Goal: Task Accomplishment & Management: Manage account settings

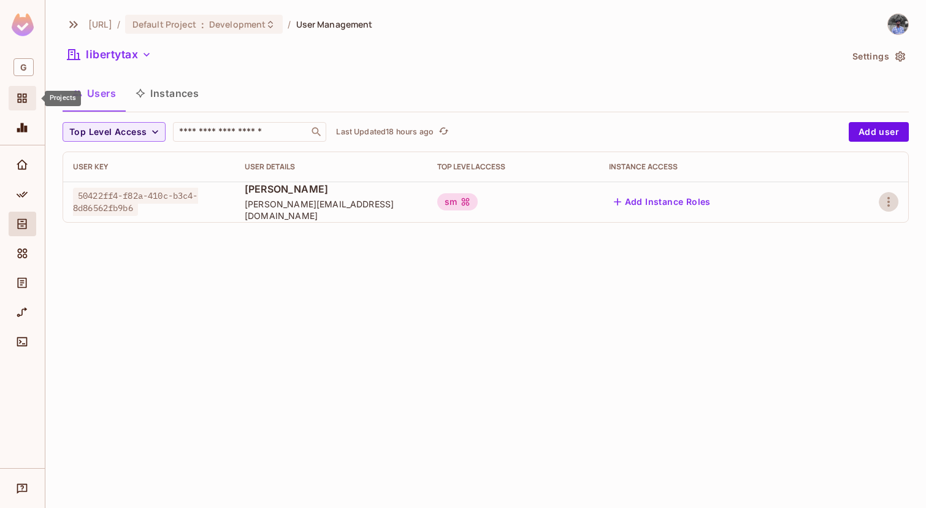
click at [23, 93] on icon "Projects" at bounding box center [22, 98] width 12 height 12
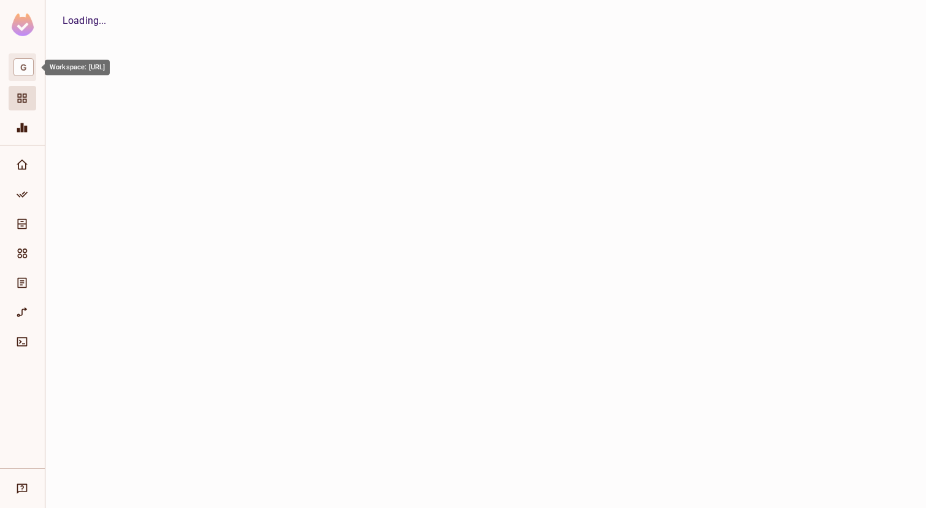
click at [23, 71] on span "G" at bounding box center [23, 67] width 20 height 18
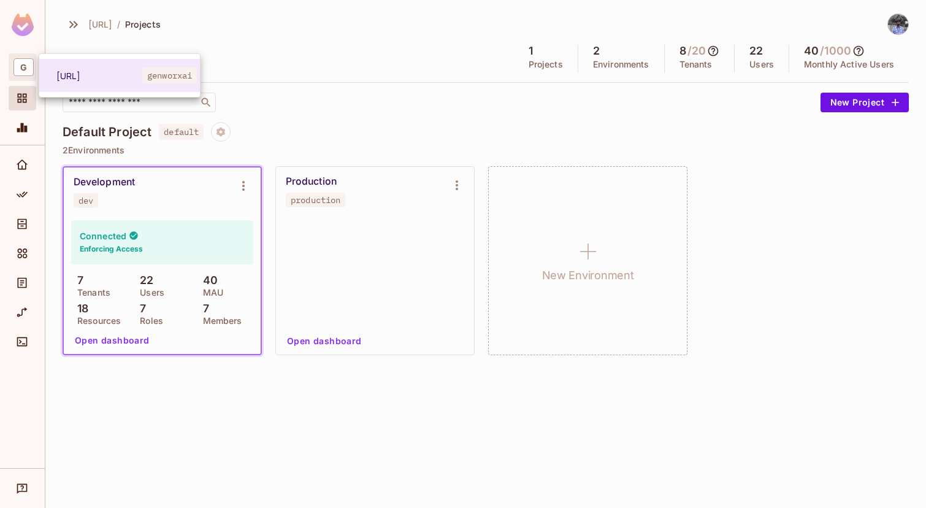
click at [550, 132] on div at bounding box center [463, 254] width 926 height 508
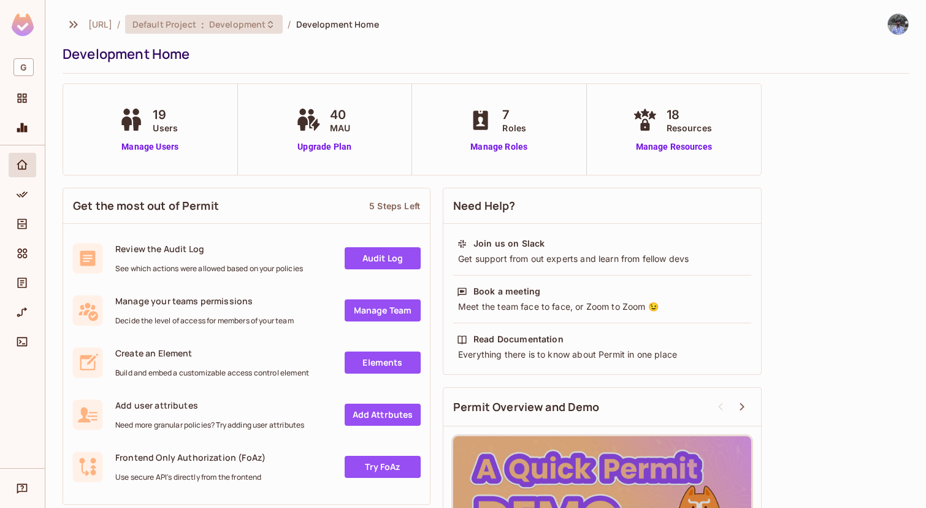
click at [183, 30] on div "Default Project : Development" at bounding box center [204, 24] width 158 height 19
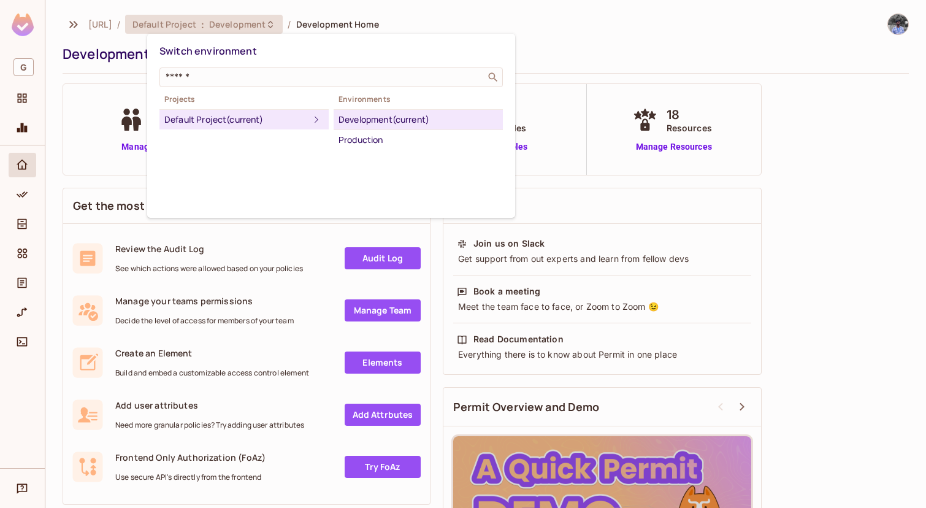
click at [183, 30] on div at bounding box center [463, 254] width 926 height 508
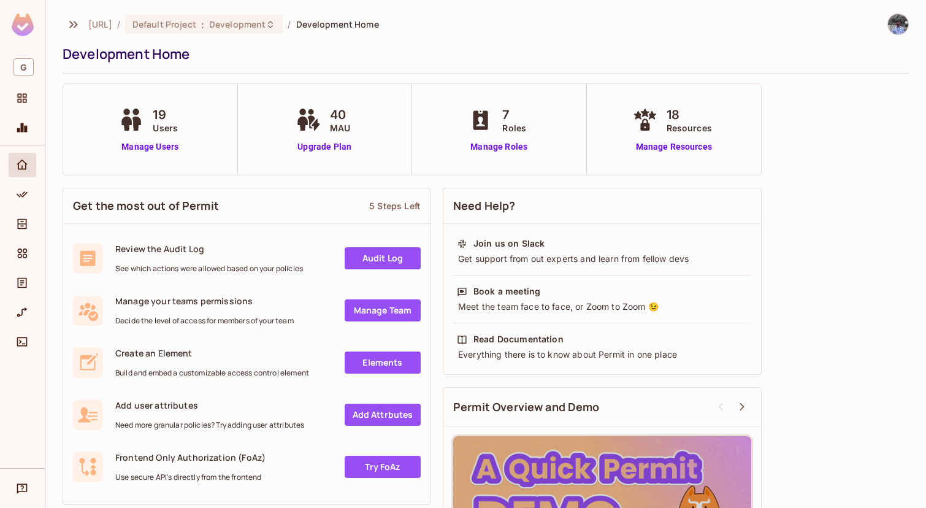
click at [14, 112] on div at bounding box center [23, 100] width 28 height 29
click at [14, 71] on span "G" at bounding box center [23, 67] width 20 height 18
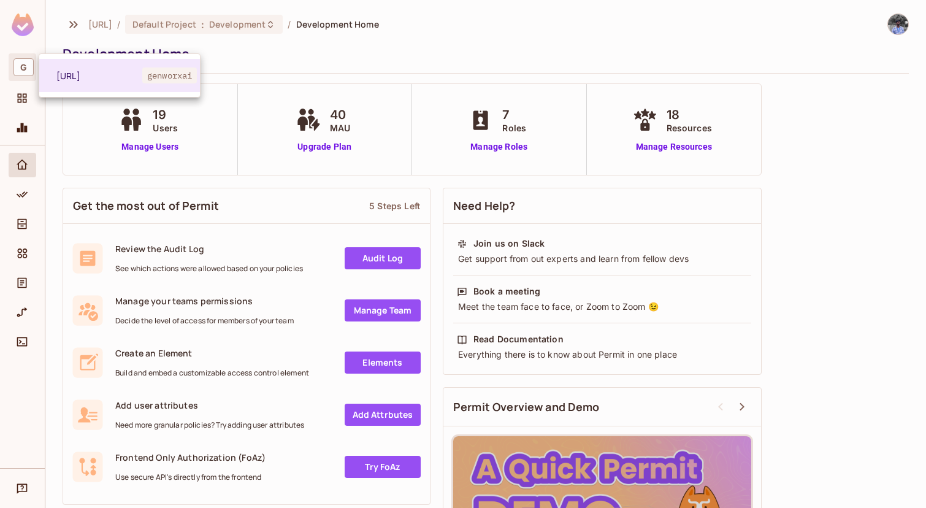
click at [14, 71] on div at bounding box center [463, 254] width 926 height 508
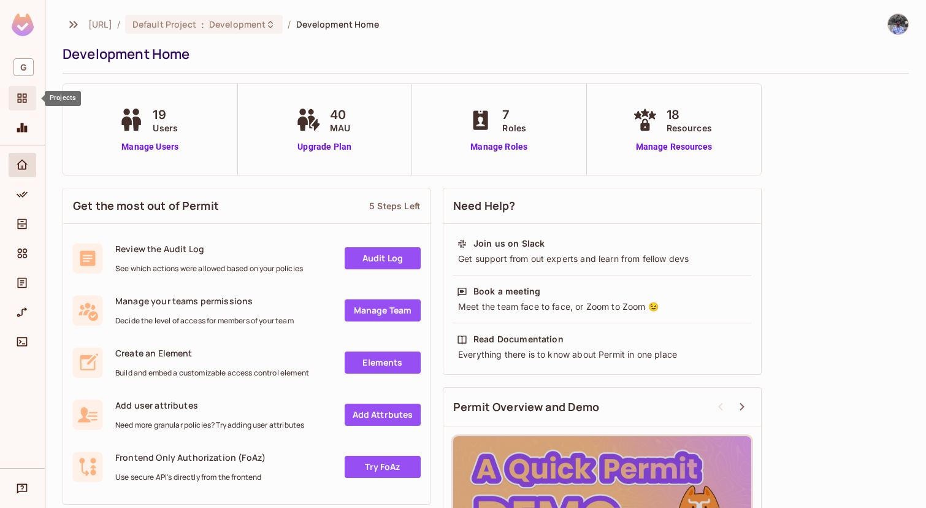
click at [17, 90] on div "Projects" at bounding box center [23, 98] width 28 height 25
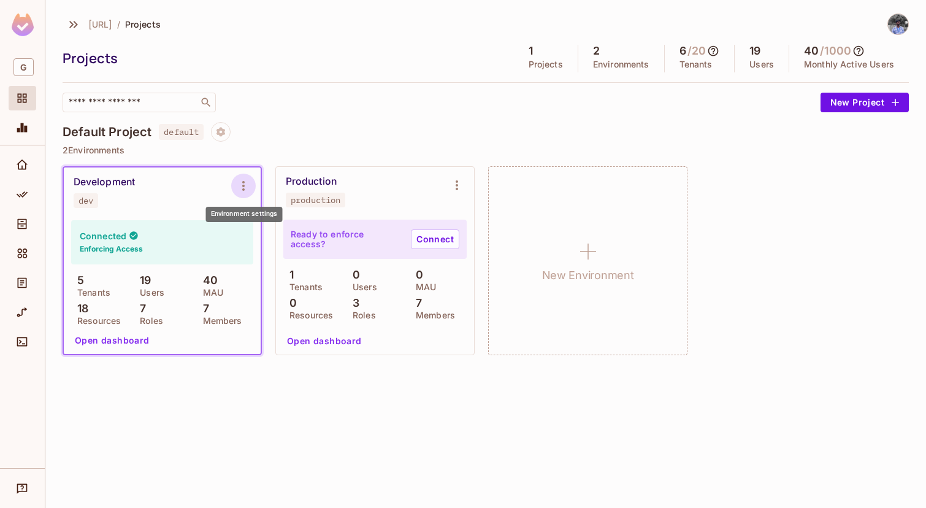
click at [244, 185] on icon "Environment settings" at bounding box center [243, 186] width 15 height 15
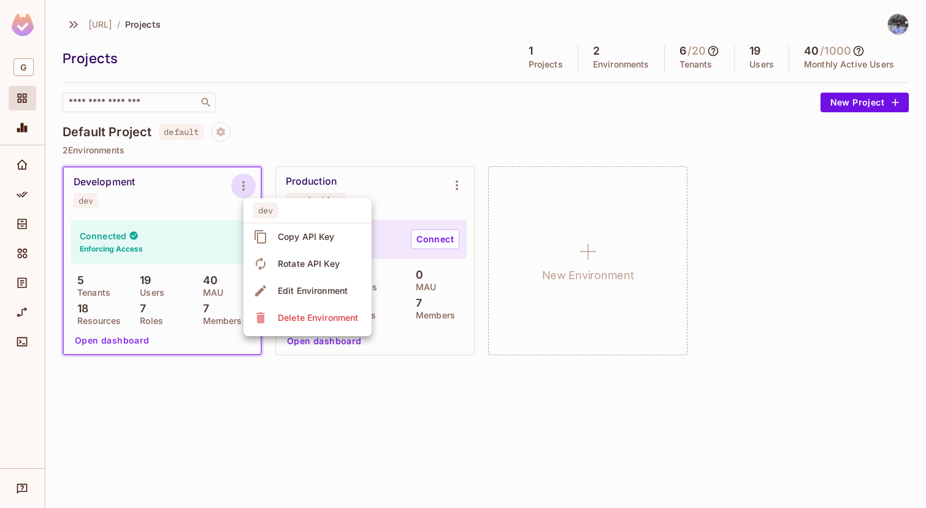
click at [283, 145] on div at bounding box center [463, 254] width 926 height 508
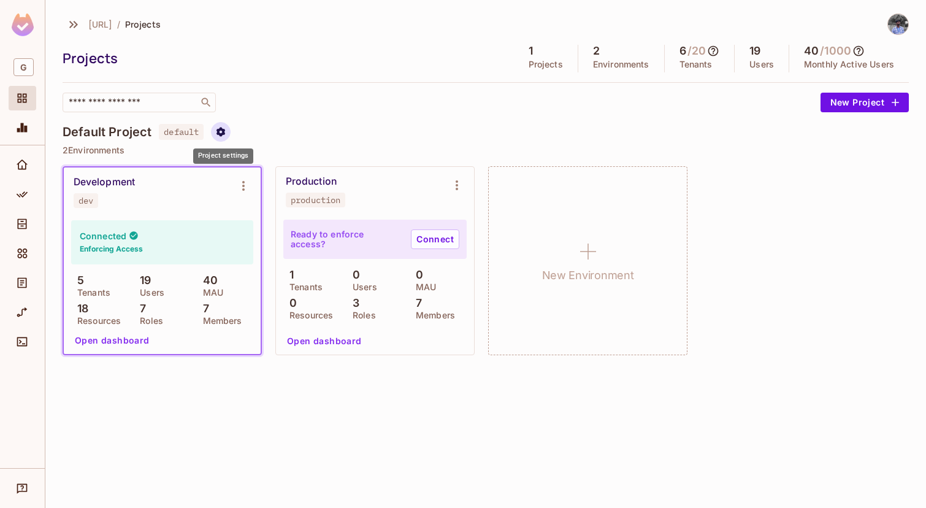
click at [219, 136] on icon "Project settings" at bounding box center [220, 131] width 11 height 11
click at [288, 181] on div "Edit Project" at bounding box center [281, 178] width 48 height 12
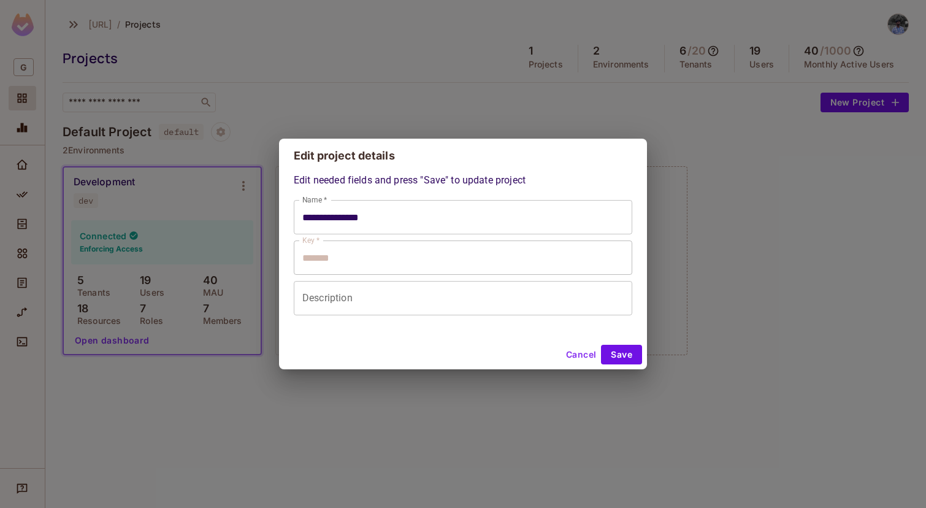
click at [582, 347] on button "Cancel" at bounding box center [581, 355] width 40 height 20
type input "**********"
type input "*******"
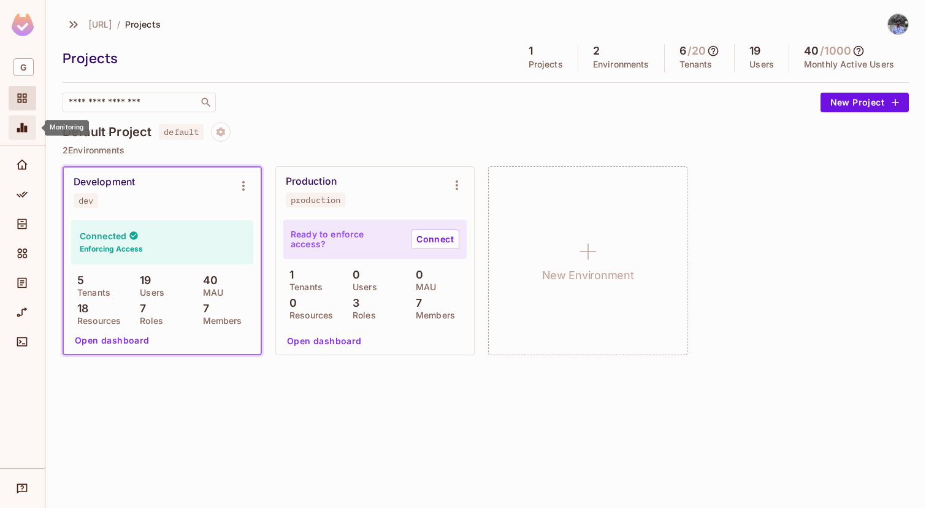
click at [23, 123] on icon "Monitoring" at bounding box center [22, 127] width 10 height 9
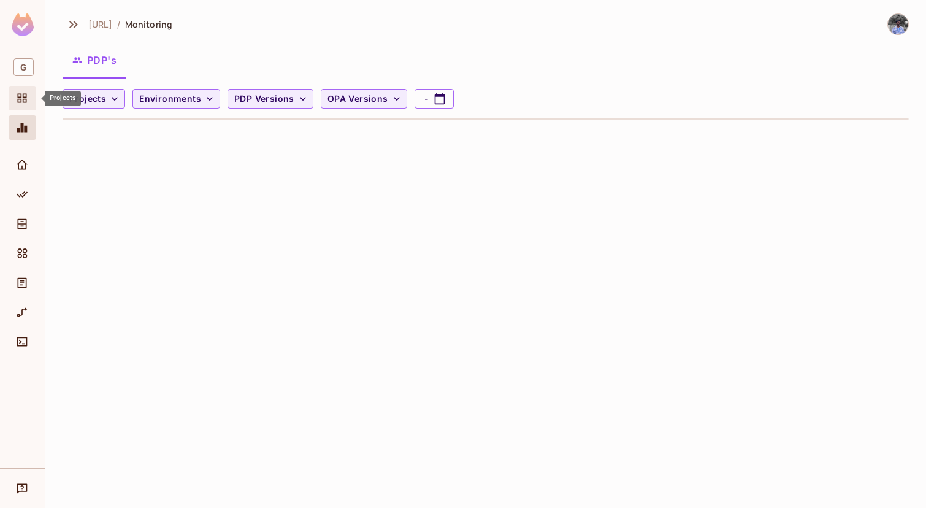
click at [22, 93] on icon "Projects" at bounding box center [22, 98] width 12 height 12
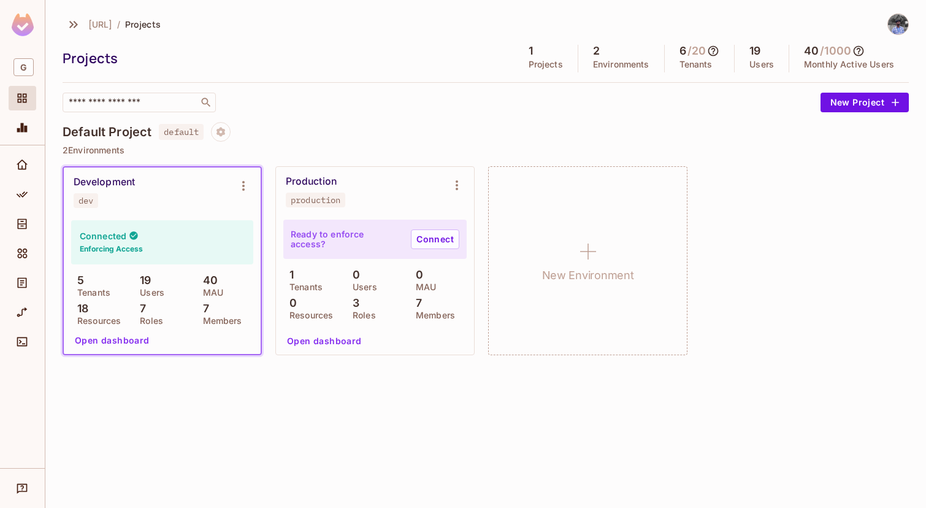
click at [839, 51] on h5 "/ 1000" at bounding box center [835, 51] width 31 height 12
click at [104, 23] on span "[URL]" at bounding box center [100, 24] width 24 height 12
click at [74, 26] on icon "button" at bounding box center [73, 24] width 15 height 15
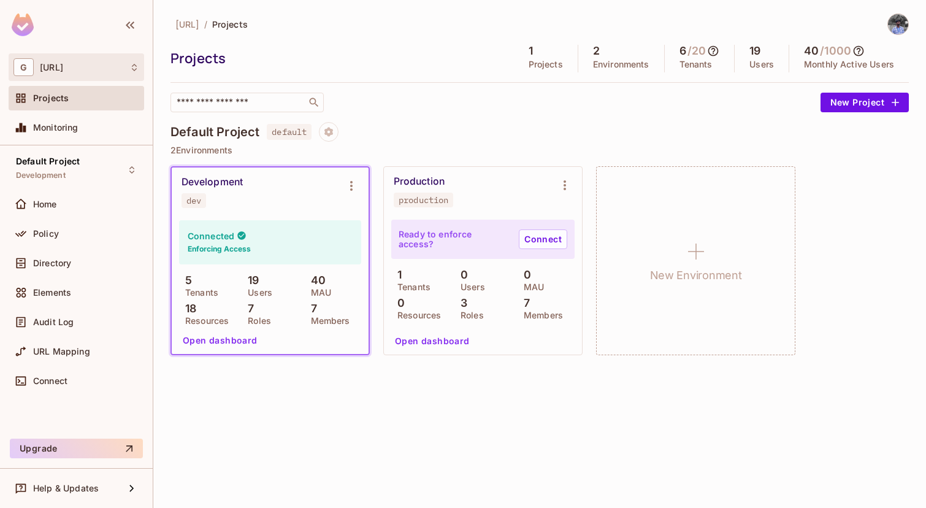
click at [104, 66] on div "G genworx.ai" at bounding box center [76, 67] width 126 height 18
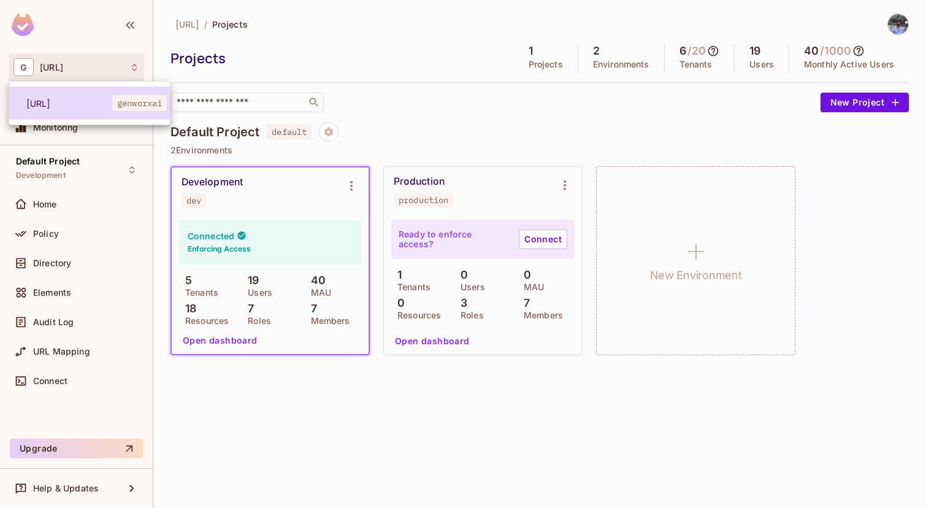
click at [89, 103] on span "[URL]" at bounding box center [69, 104] width 86 height 12
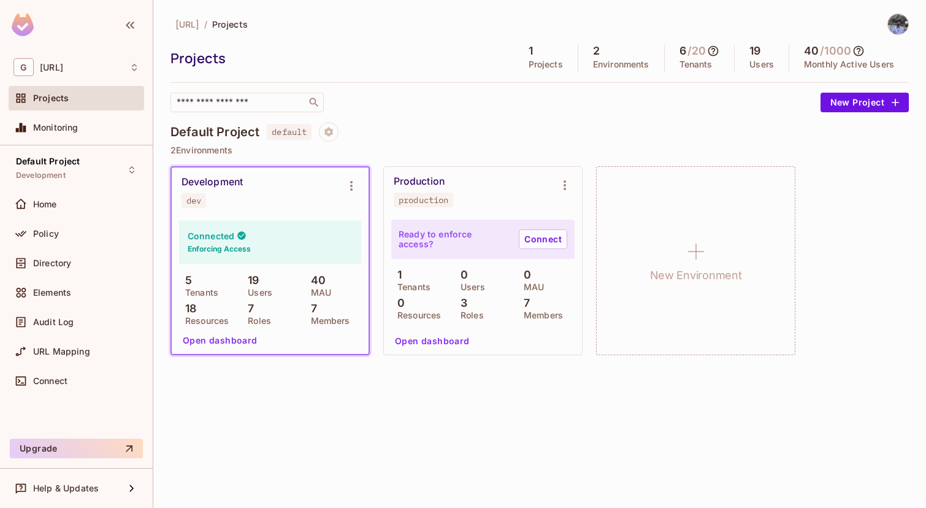
click at [890, 12] on div "genworx.ai / Projects Projects 1 Projects 2 Environments 6 / 20 Tenants 19 User…" at bounding box center [539, 254] width 773 height 508
click at [894, 17] on img at bounding box center [898, 24] width 20 height 20
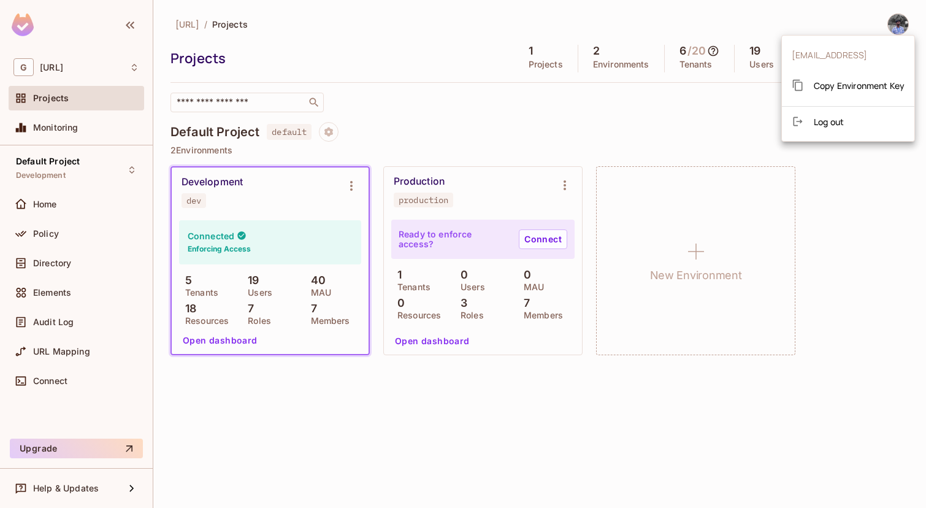
click at [272, 44] on div at bounding box center [463, 254] width 926 height 508
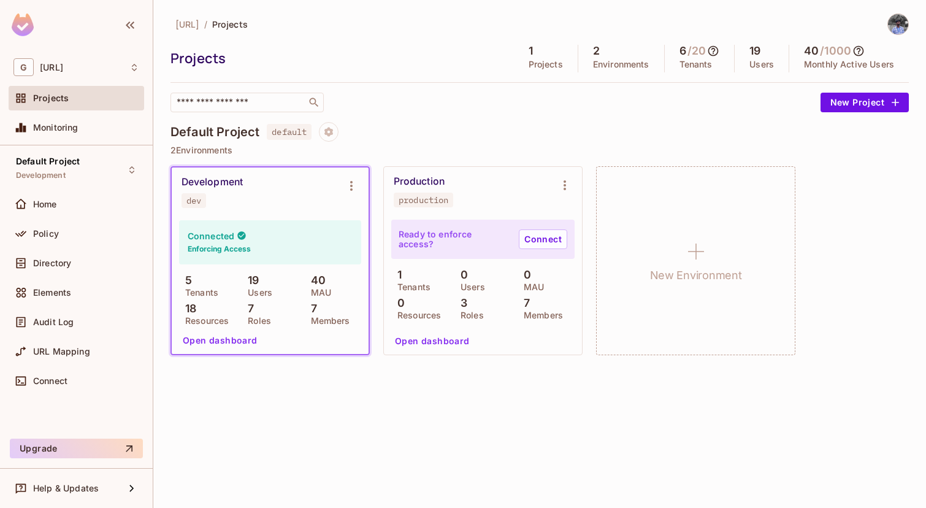
click at [199, 25] on span "[URL]" at bounding box center [187, 24] width 24 height 12
click at [398, 110] on div "​" at bounding box center [493, 103] width 644 height 20
click at [259, 98] on input "text" at bounding box center [238, 102] width 129 height 12
click at [328, 129] on icon "Project settings" at bounding box center [329, 131] width 9 height 9
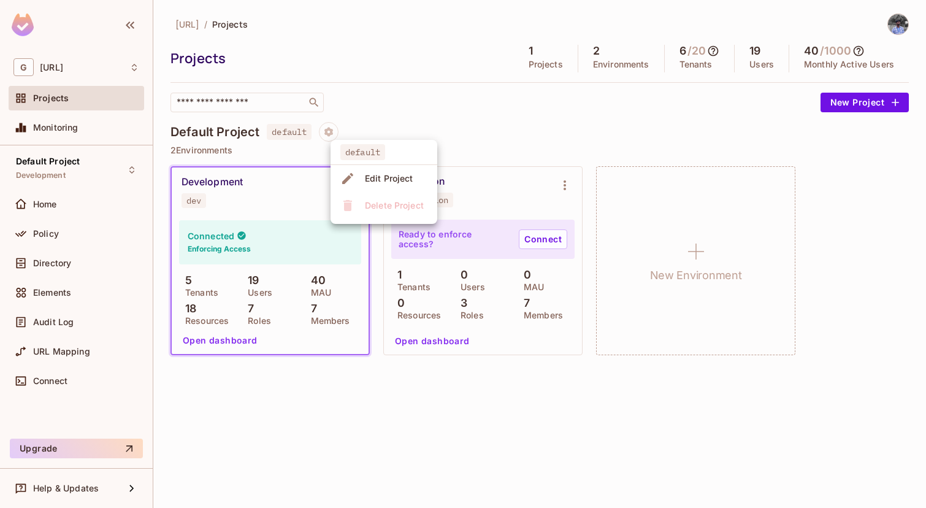
click at [361, 169] on div "Edit Project" at bounding box center [379, 179] width 77 height 20
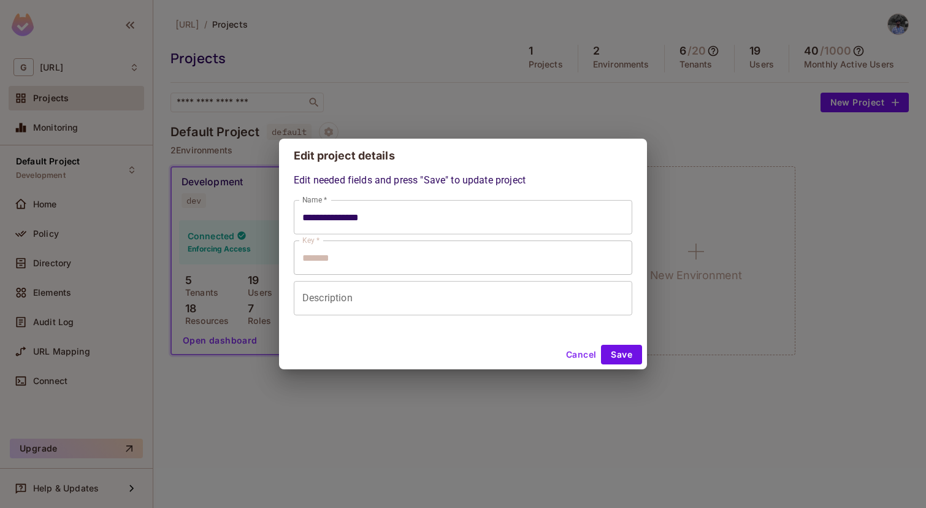
click at [583, 357] on button "Cancel" at bounding box center [581, 355] width 40 height 20
type input "**********"
type input "*******"
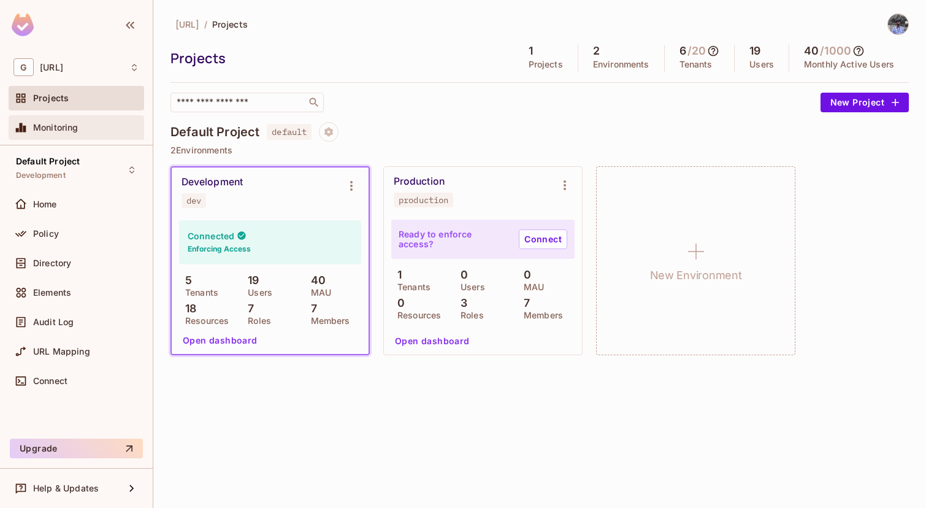
click at [66, 131] on span "Monitoring" at bounding box center [55, 128] width 45 height 10
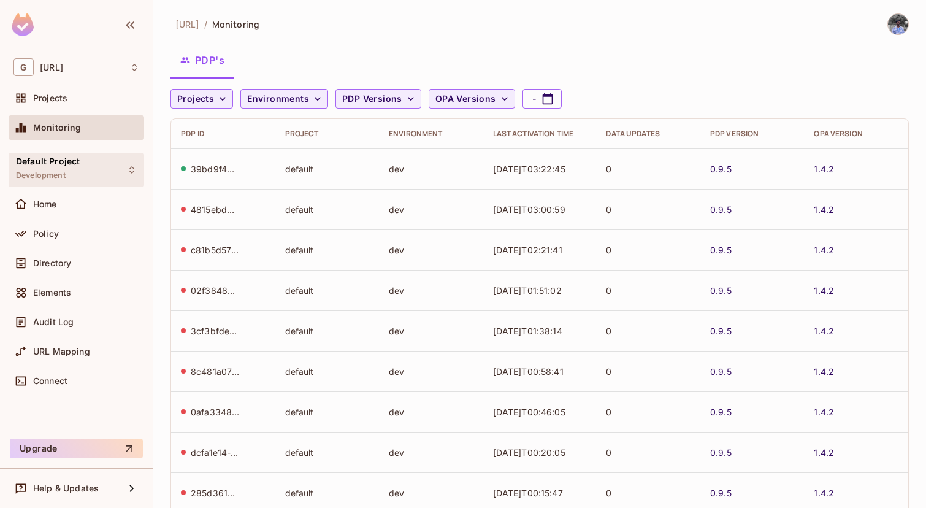
click at [74, 173] on div "Default Project Development" at bounding box center [48, 169] width 64 height 26
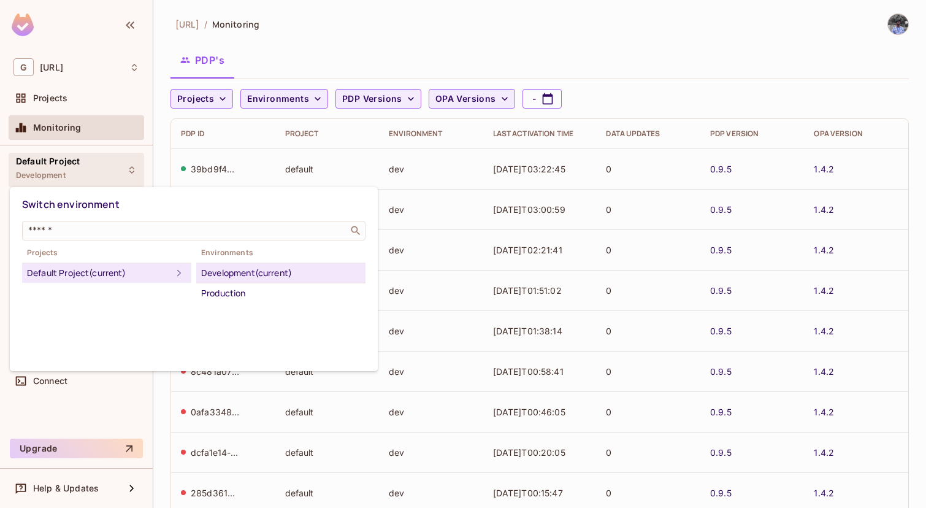
click at [74, 173] on div at bounding box center [463, 254] width 926 height 508
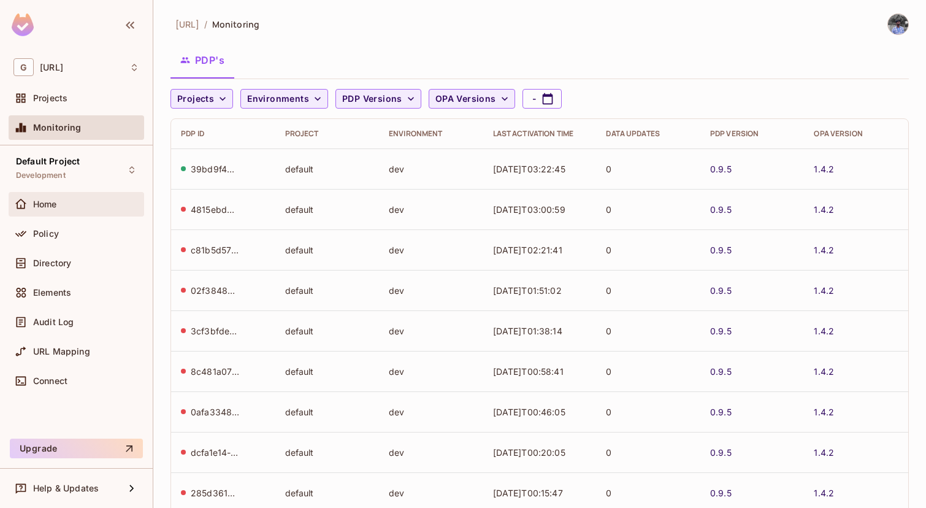
click at [69, 205] on div "Home" at bounding box center [86, 204] width 106 height 10
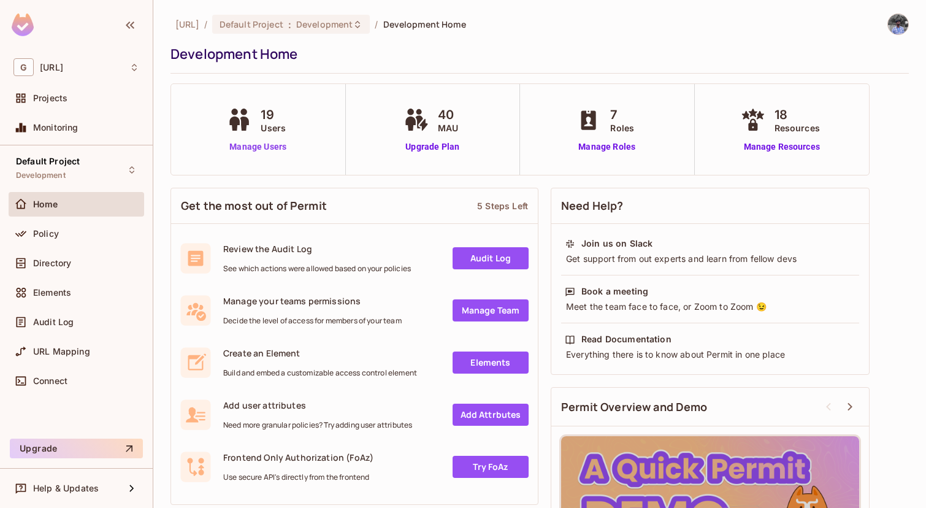
click at [267, 147] on link "Manage Users" at bounding box center [258, 146] width 68 height 13
click at [52, 264] on span "Directory" at bounding box center [52, 263] width 38 height 10
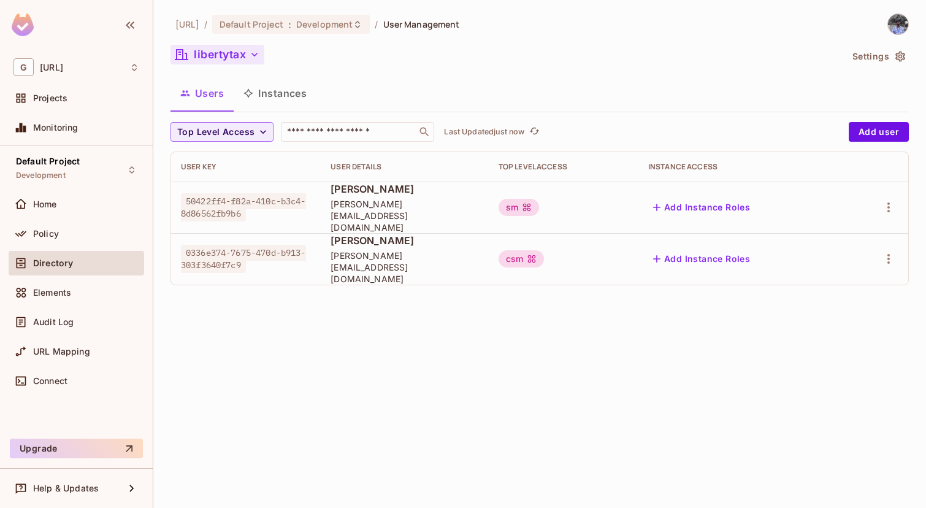
click at [256, 56] on icon "button" at bounding box center [254, 54] width 12 height 12
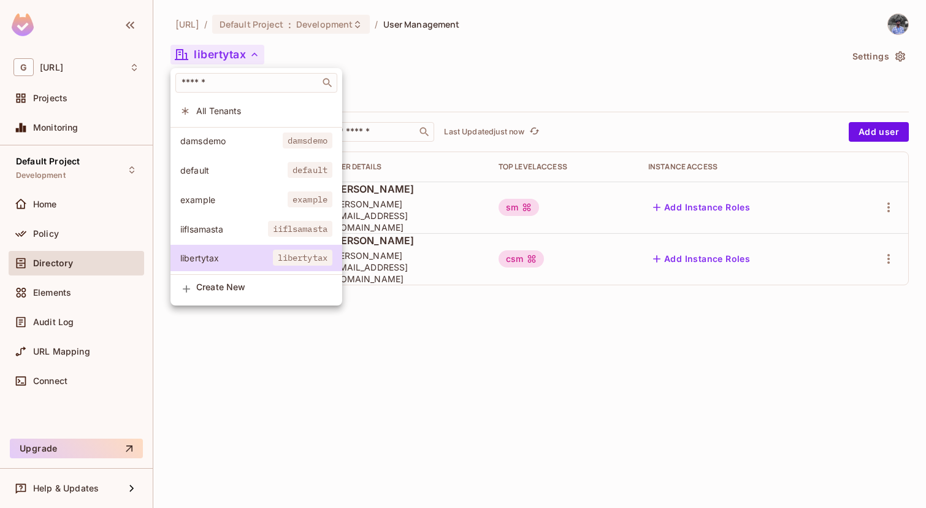
click at [255, 224] on span "iiflsamasta" at bounding box center [224, 229] width 88 height 12
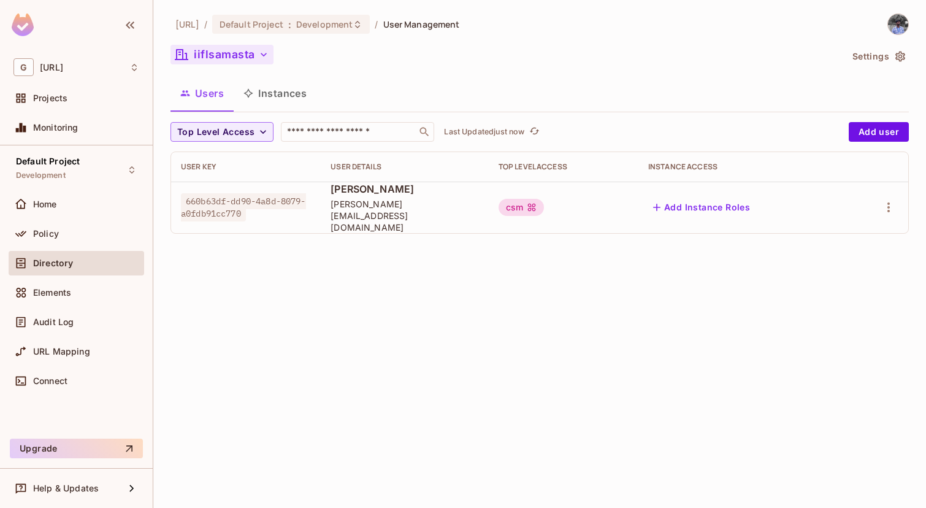
click at [249, 60] on button "iiflsamasta" at bounding box center [222, 55] width 103 height 20
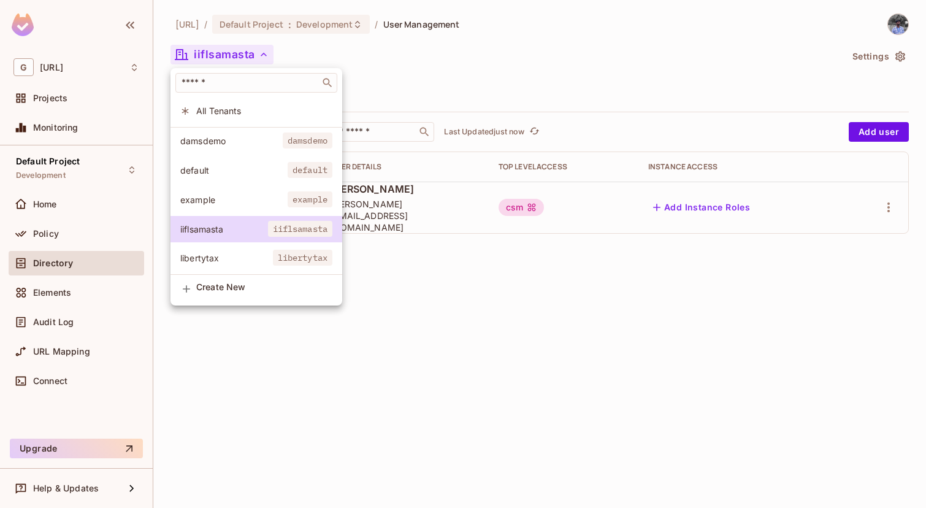
click at [265, 145] on span "damsdemo" at bounding box center [231, 141] width 102 height 12
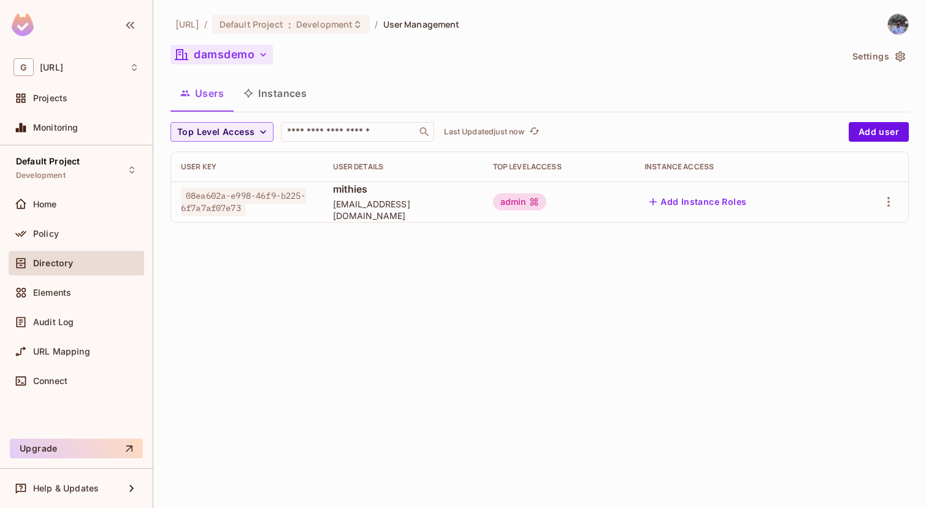
click at [243, 55] on button "damsdemo" at bounding box center [222, 55] width 102 height 20
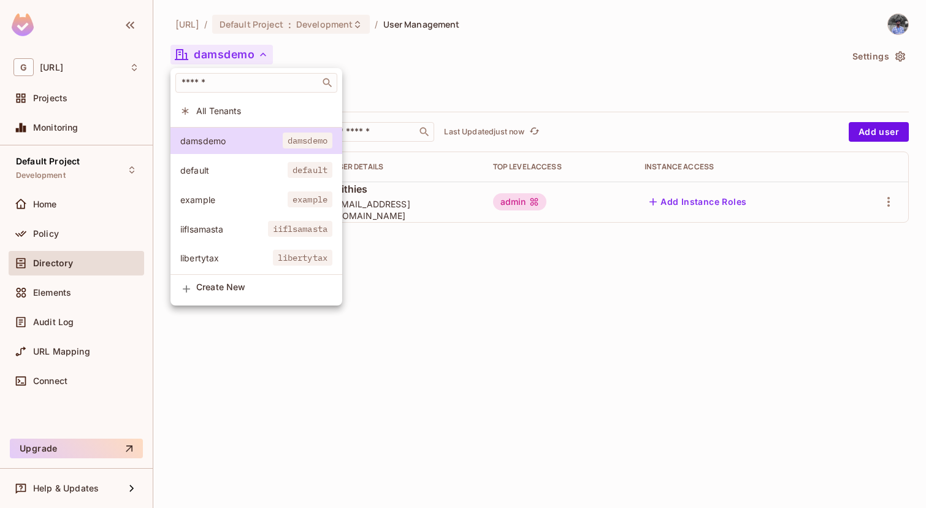
click at [277, 179] on li "default default" at bounding box center [257, 170] width 172 height 26
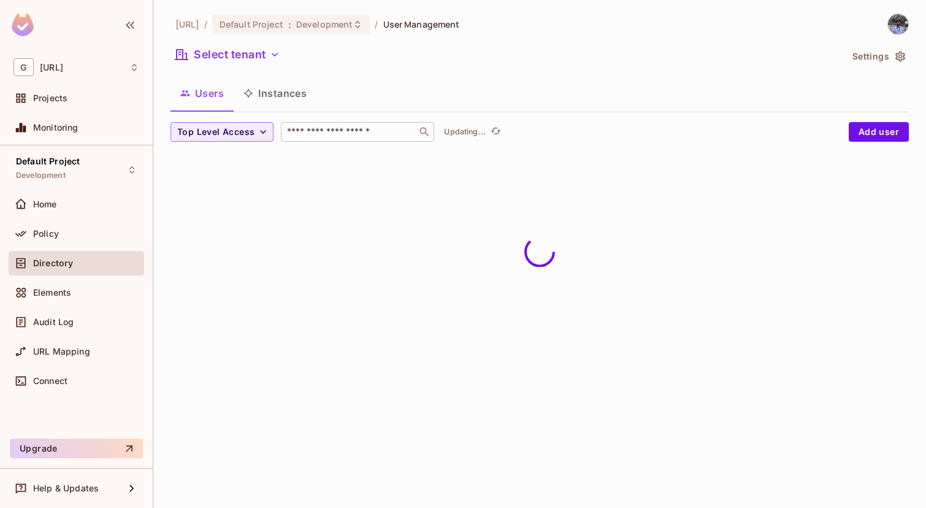
click at [368, 130] on input "text" at bounding box center [349, 132] width 129 height 12
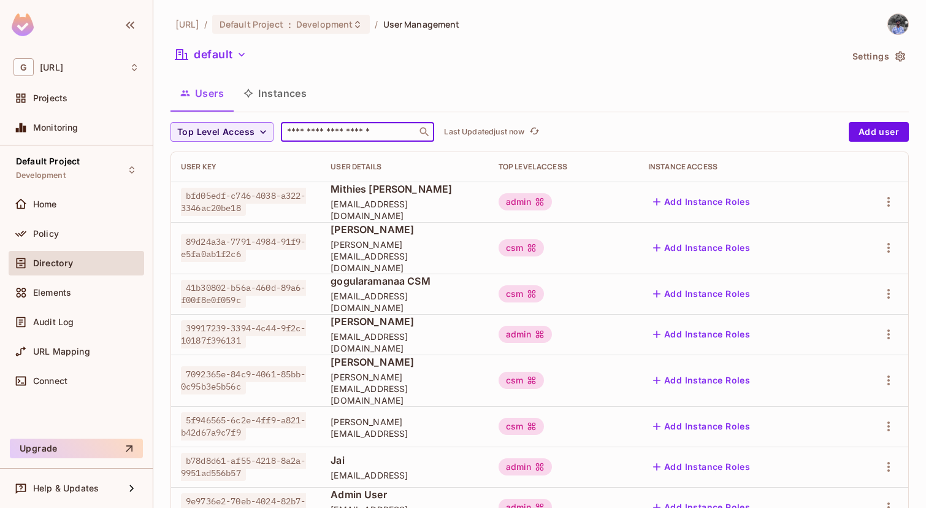
click at [368, 130] on input "text" at bounding box center [349, 132] width 129 height 12
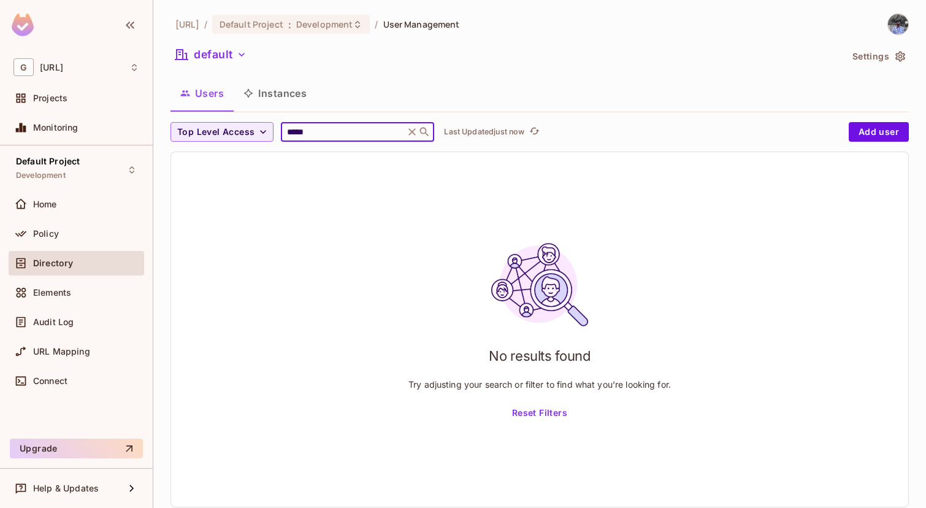
type input "*****"
click at [412, 136] on icon at bounding box center [412, 132] width 12 height 12
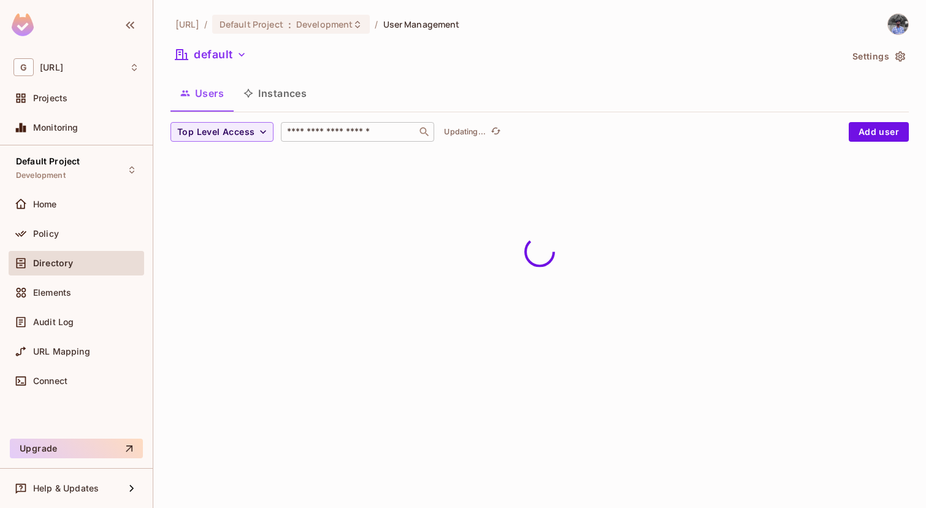
click at [238, 52] on icon "button" at bounding box center [242, 54] width 12 height 12
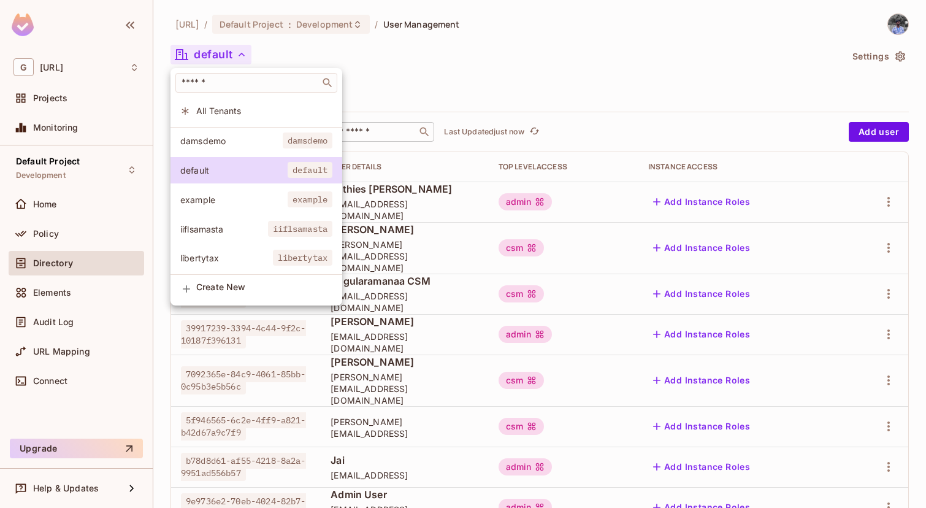
click at [276, 206] on li "example example" at bounding box center [257, 200] width 172 height 26
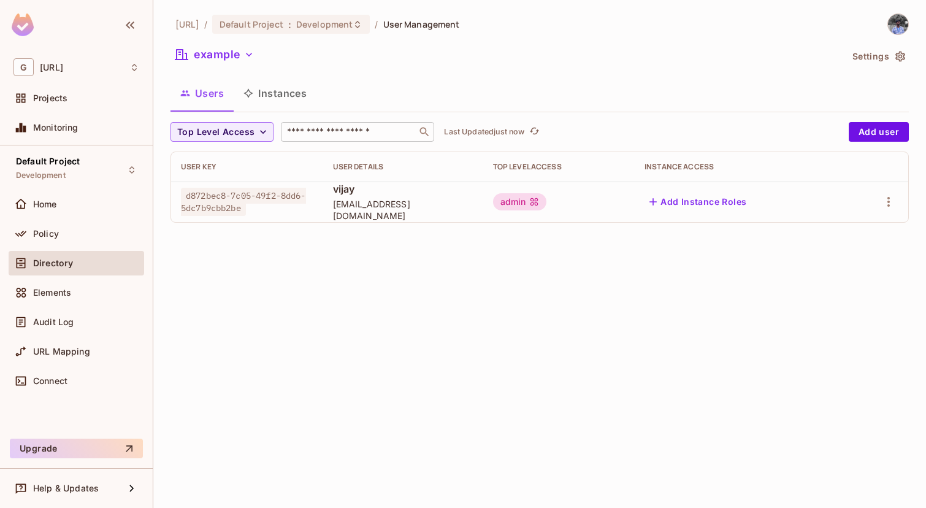
click at [350, 129] on input "text" at bounding box center [349, 132] width 129 height 12
click at [360, 280] on div "genworx.ai / Default Project : Development / User Management example Settings U…" at bounding box center [539, 254] width 773 height 508
click at [368, 129] on input "text" at bounding box center [349, 132] width 129 height 12
click at [383, 307] on div "genworx.ai / Default Project : Development / User Management example Settings U…" at bounding box center [539, 254] width 773 height 508
click at [234, 50] on button "example" at bounding box center [215, 55] width 88 height 20
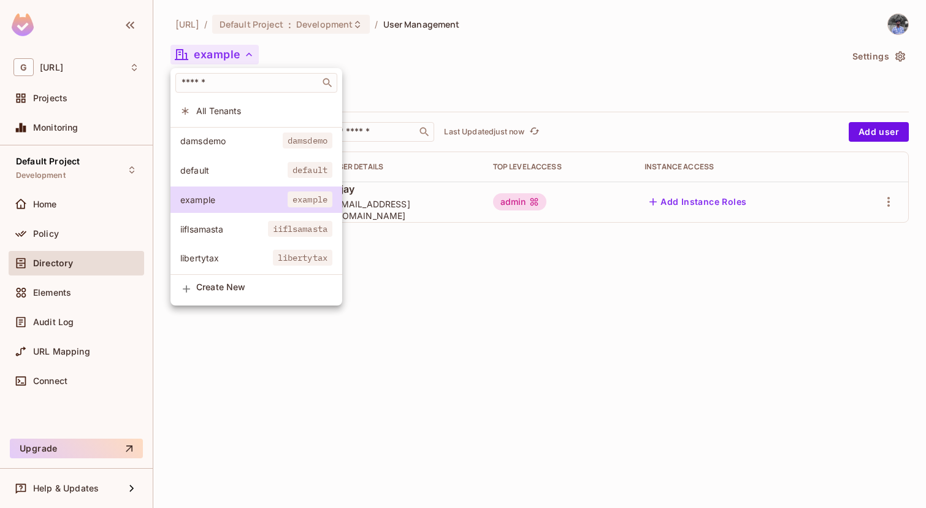
click at [240, 168] on span "default" at bounding box center [233, 170] width 107 height 12
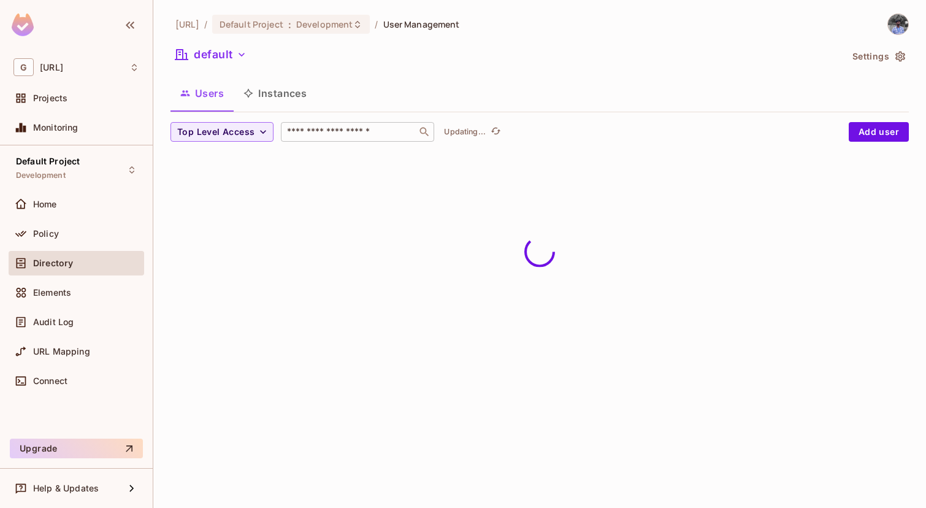
click at [319, 136] on input "text" at bounding box center [349, 132] width 129 height 12
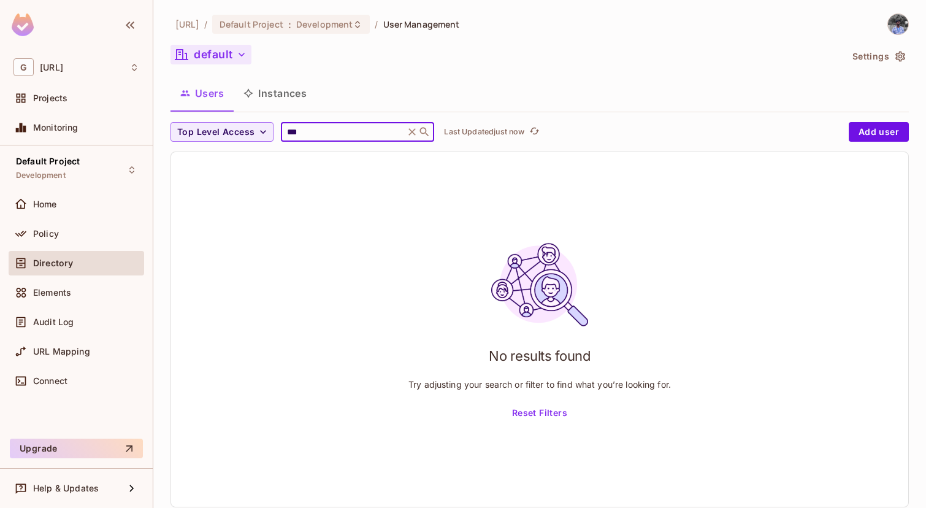
type input "***"
click at [229, 54] on button "default" at bounding box center [211, 55] width 81 height 20
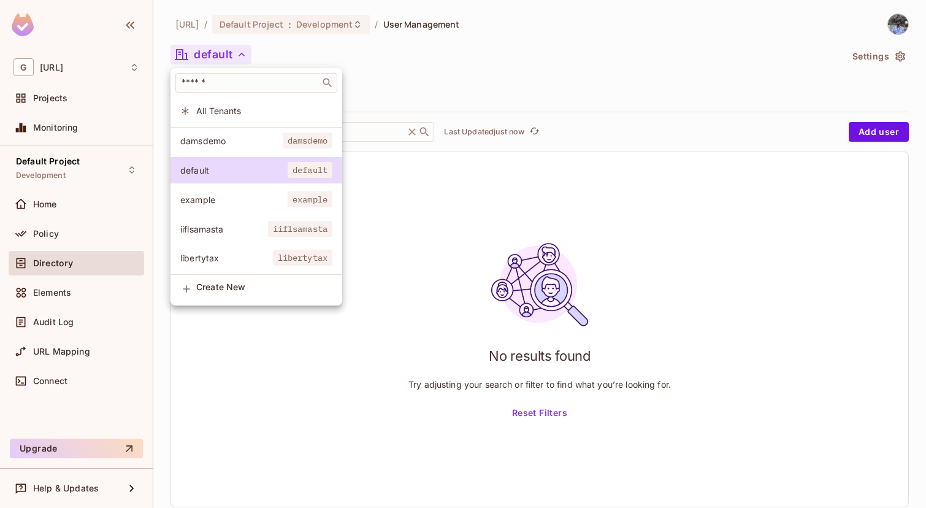
click at [245, 104] on li "All Tenants" at bounding box center [257, 111] width 172 height 26
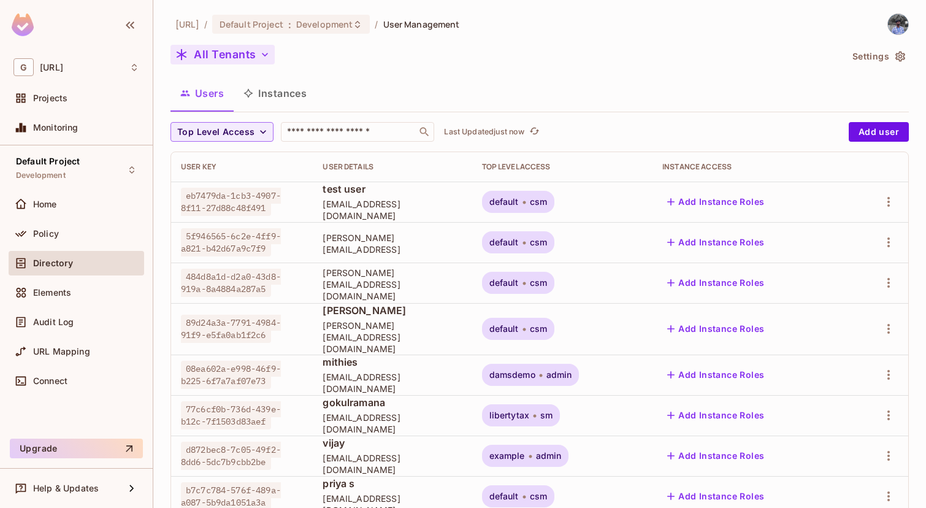
click at [230, 57] on button "All Tenants" at bounding box center [223, 55] width 104 height 20
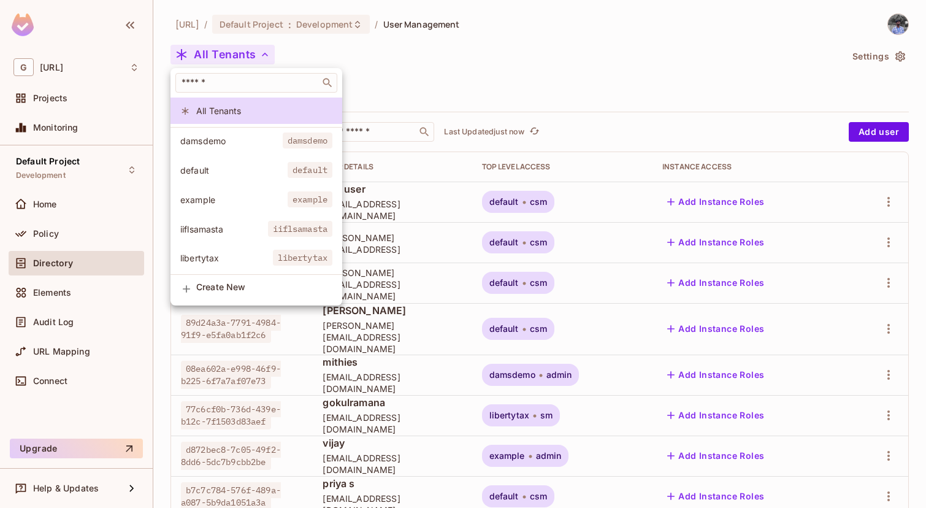
click at [234, 262] on span "libertytax" at bounding box center [226, 258] width 93 height 12
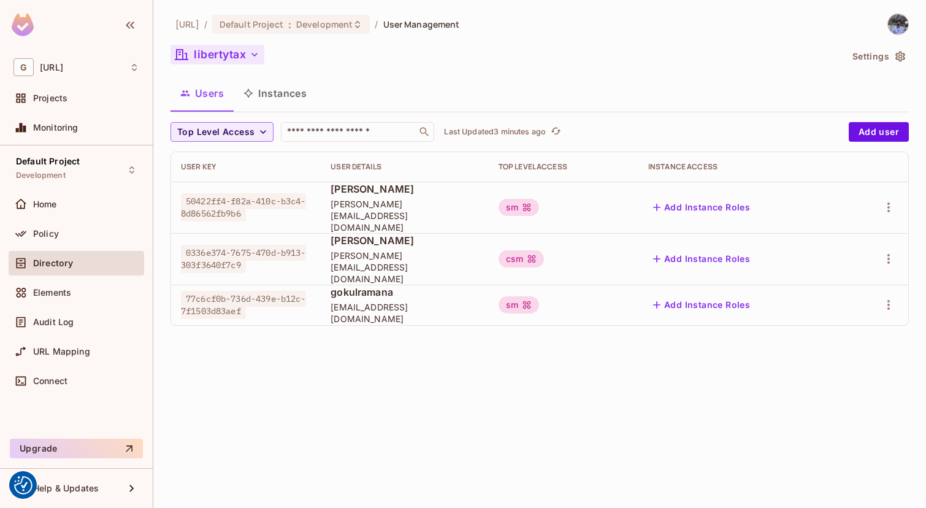
click at [241, 55] on button "libertytax" at bounding box center [218, 55] width 94 height 20
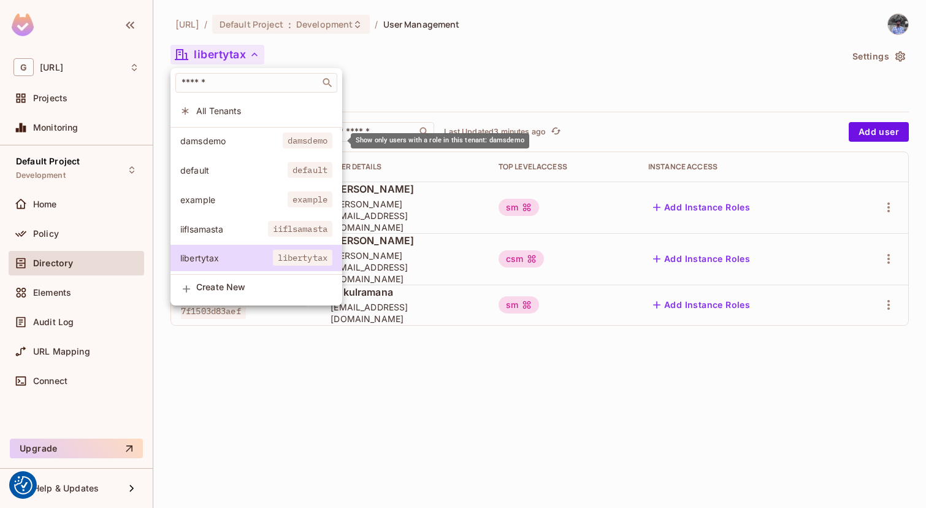
click at [232, 139] on span "damsdemo" at bounding box center [231, 141] width 102 height 12
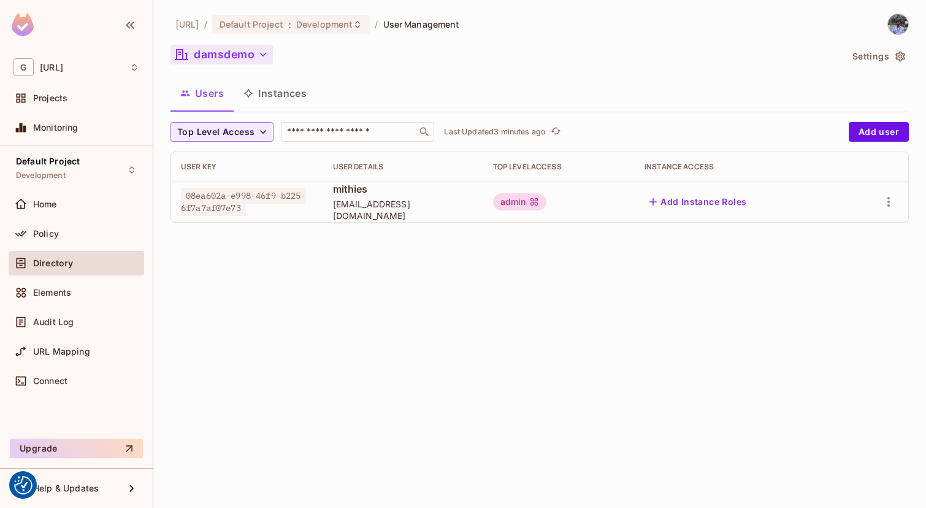
click at [240, 55] on button "damsdemo" at bounding box center [222, 55] width 102 height 20
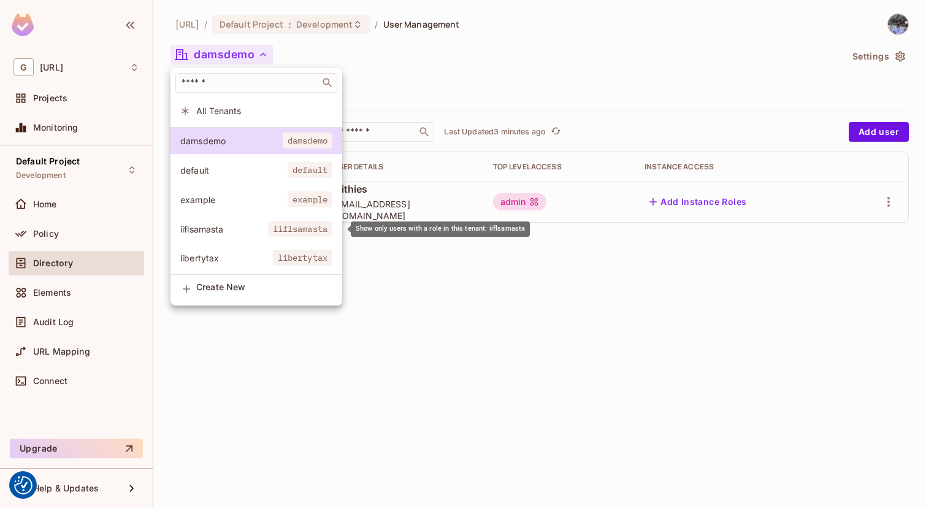
click at [228, 229] on span "iiflsamasta" at bounding box center [224, 229] width 88 height 12
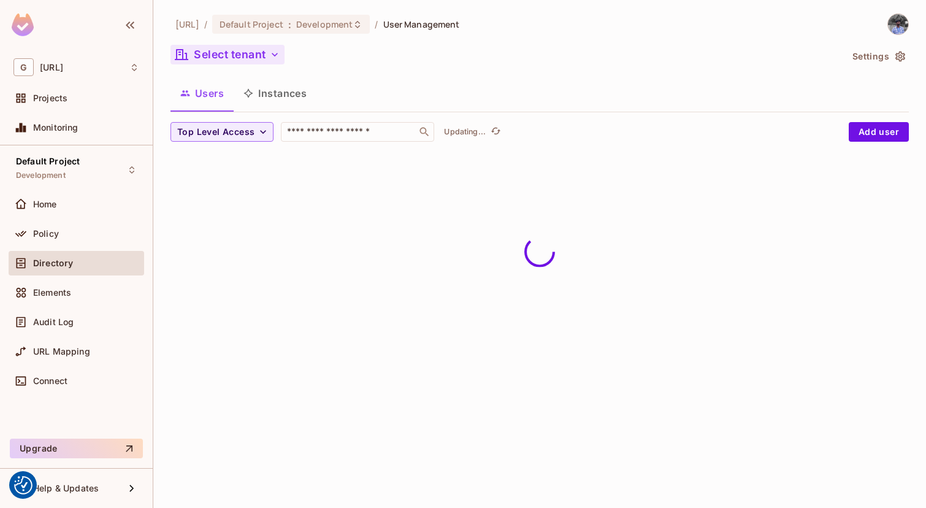
click at [249, 56] on button "Select tenant" at bounding box center [228, 55] width 114 height 20
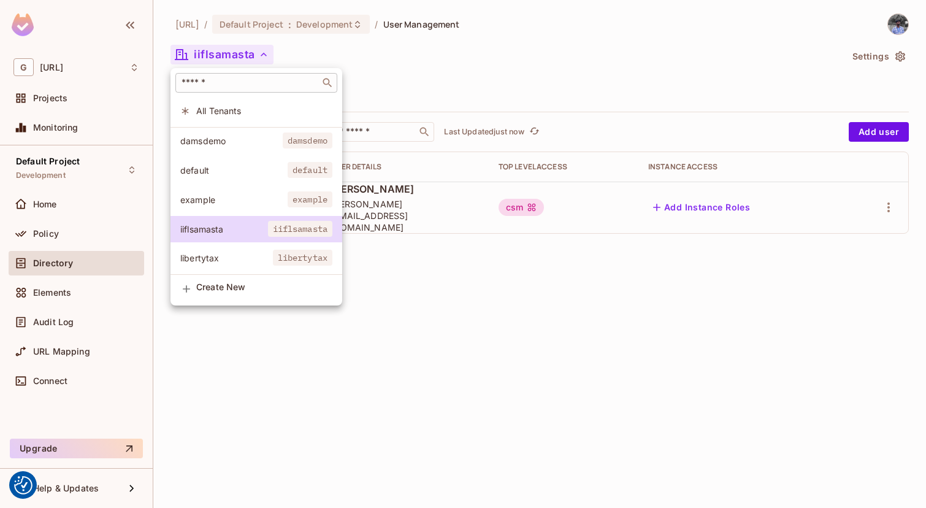
click at [263, 80] on input "text" at bounding box center [247, 83] width 137 height 12
click at [255, 114] on span "All Tenants" at bounding box center [264, 111] width 136 height 12
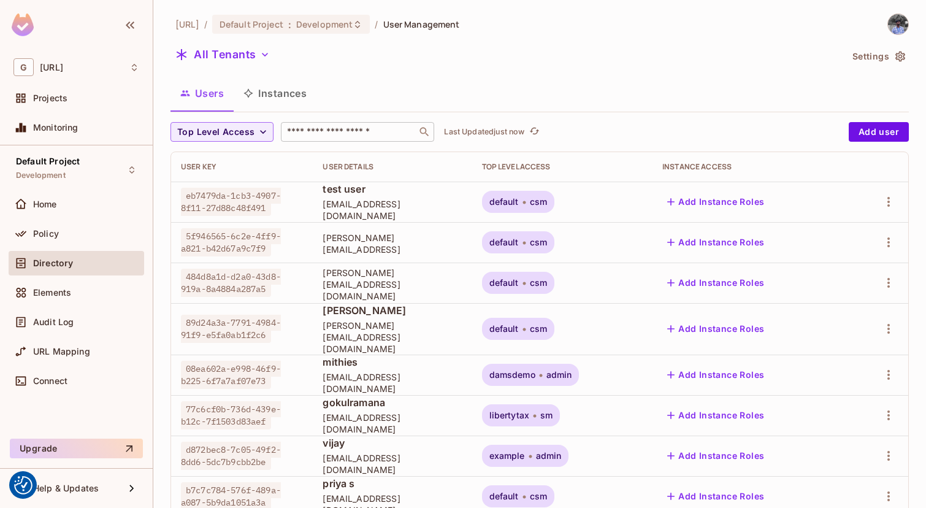
click at [320, 128] on input "text" at bounding box center [349, 132] width 129 height 12
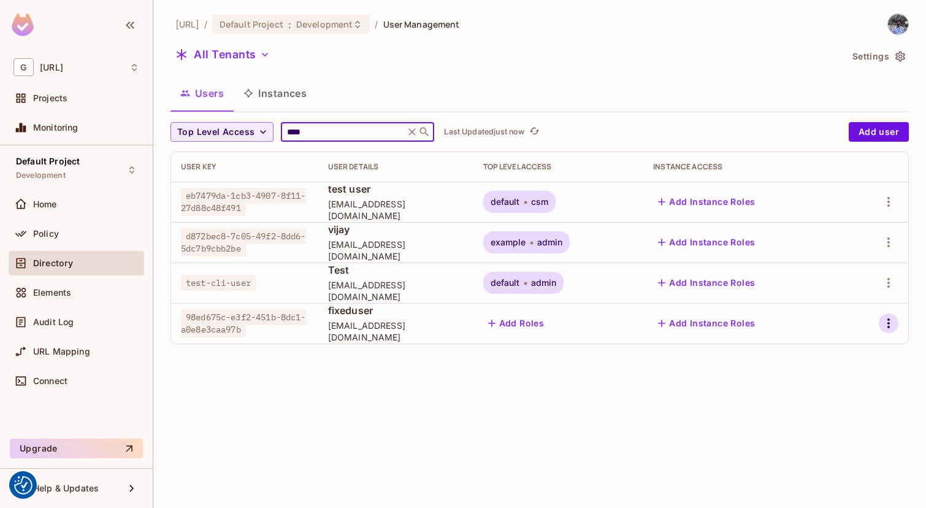
type input "****"
click at [885, 323] on icon "button" at bounding box center [889, 323] width 15 height 15
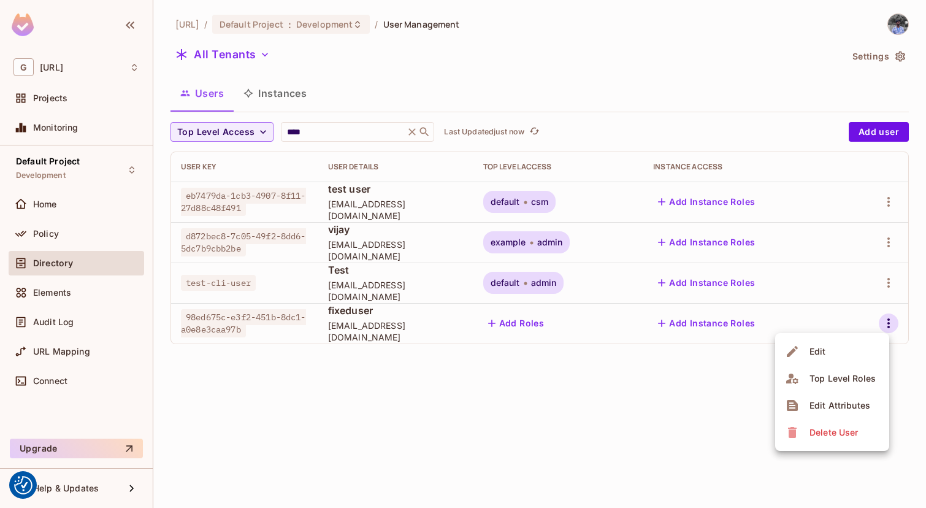
click at [840, 440] on span "Delete User" at bounding box center [834, 433] width 56 height 20
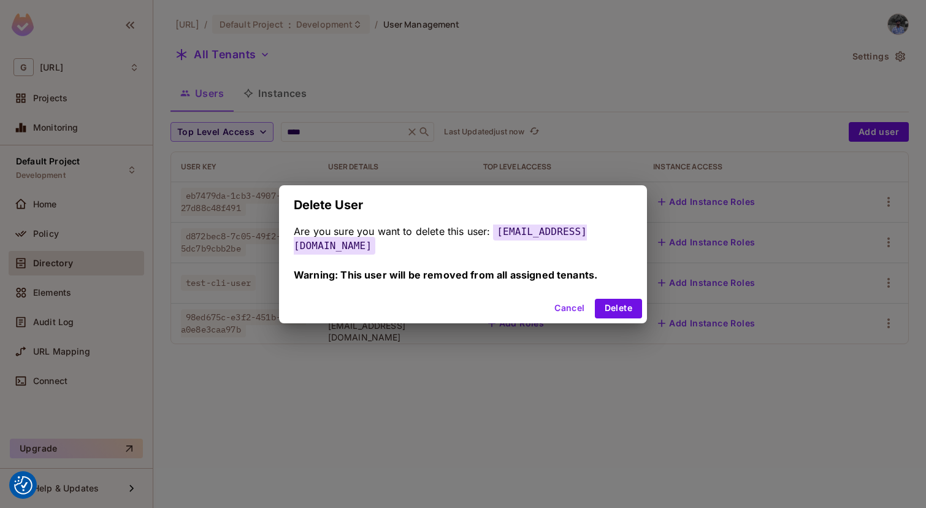
click at [574, 304] on button "Cancel" at bounding box center [570, 309] width 40 height 20
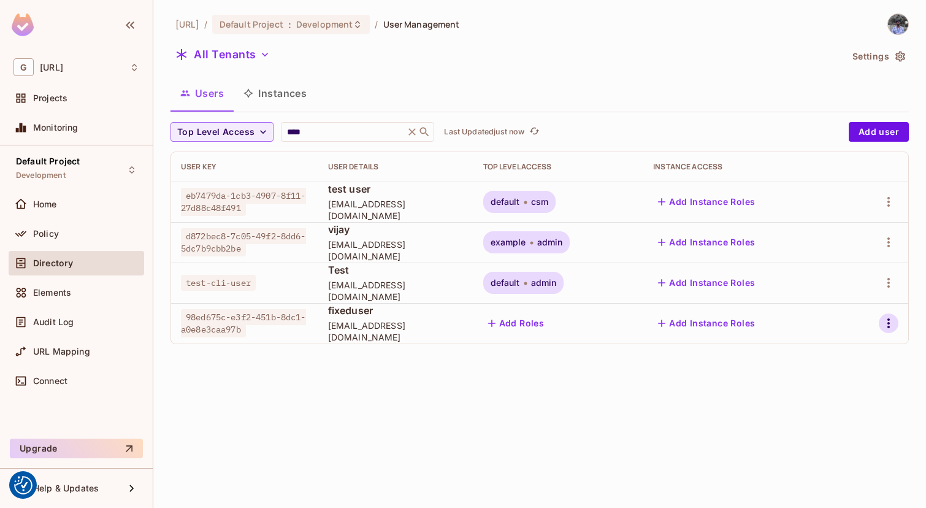
click at [892, 325] on icon "button" at bounding box center [889, 323] width 15 height 15
click at [832, 432] on div "Delete User" at bounding box center [834, 432] width 48 height 12
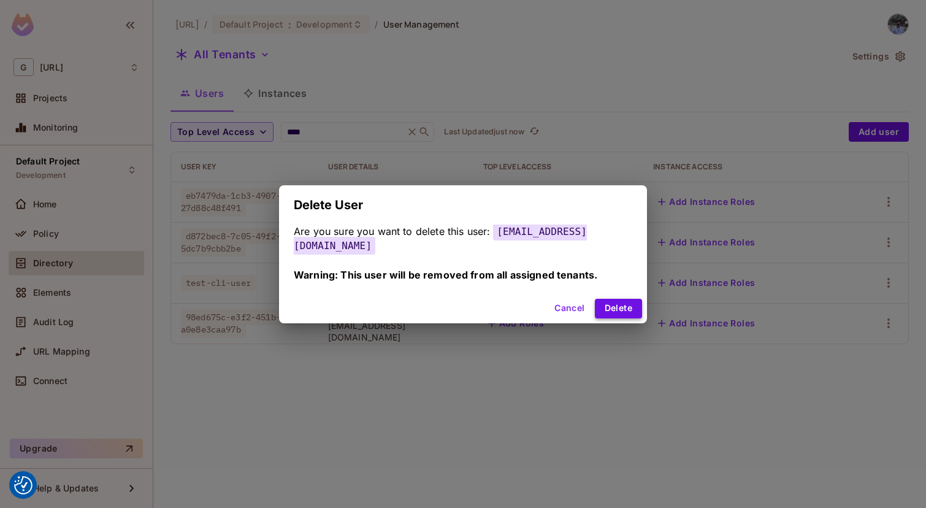
click at [623, 307] on button "Delete" at bounding box center [618, 309] width 47 height 20
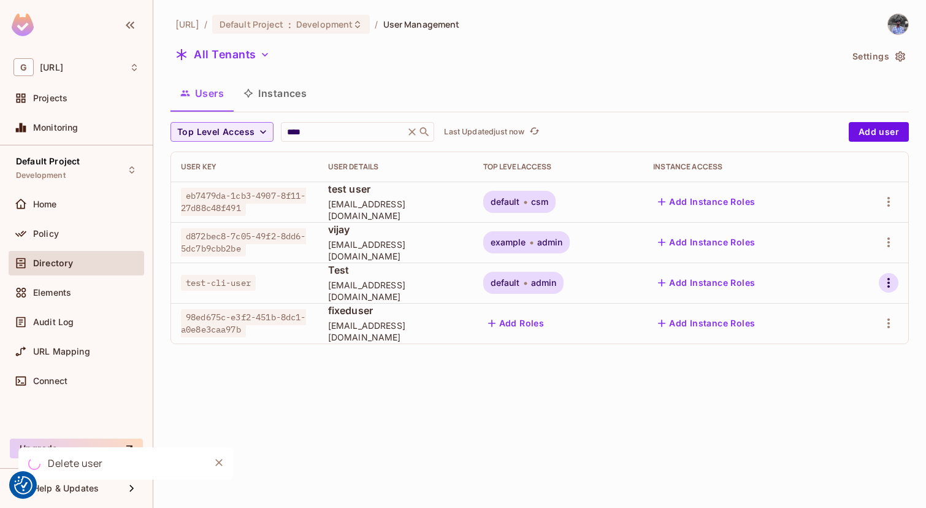
click at [886, 275] on button "button" at bounding box center [889, 283] width 20 height 20
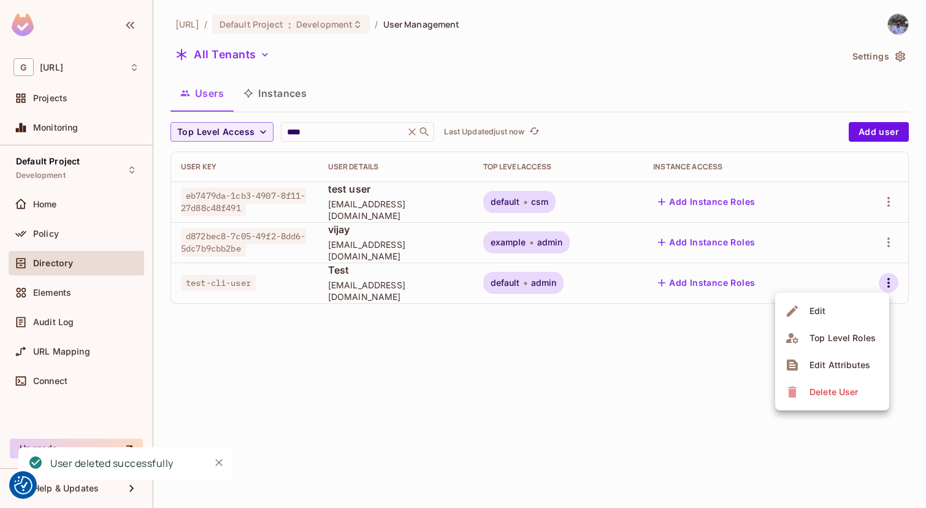
click at [837, 391] on div "Delete User" at bounding box center [834, 392] width 48 height 12
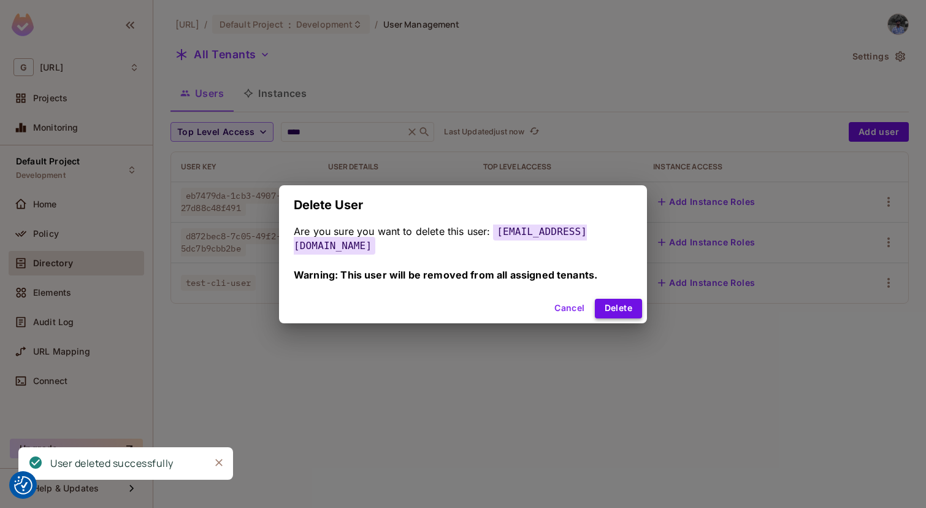
click at [611, 299] on button "Delete" at bounding box center [618, 309] width 47 height 20
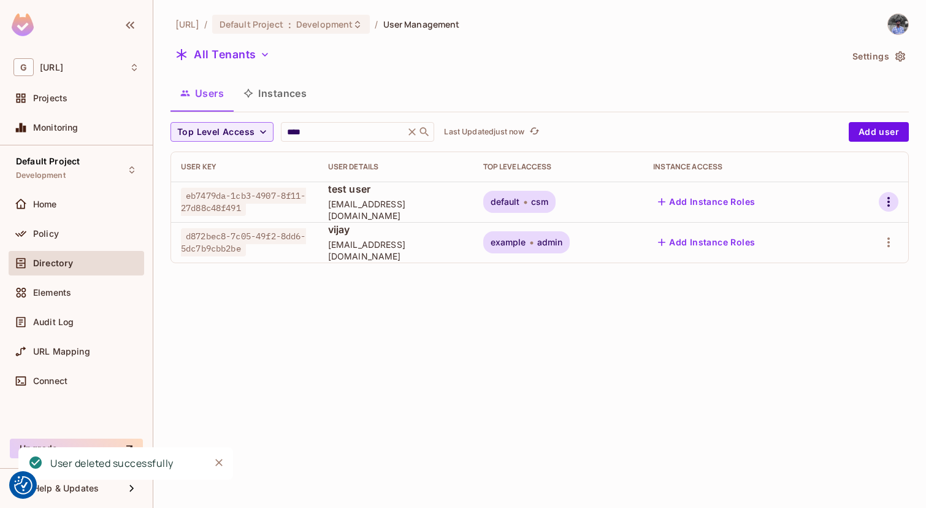
click at [888, 200] on icon "button" at bounding box center [889, 201] width 15 height 15
click at [844, 312] on div "Delete User" at bounding box center [834, 311] width 48 height 12
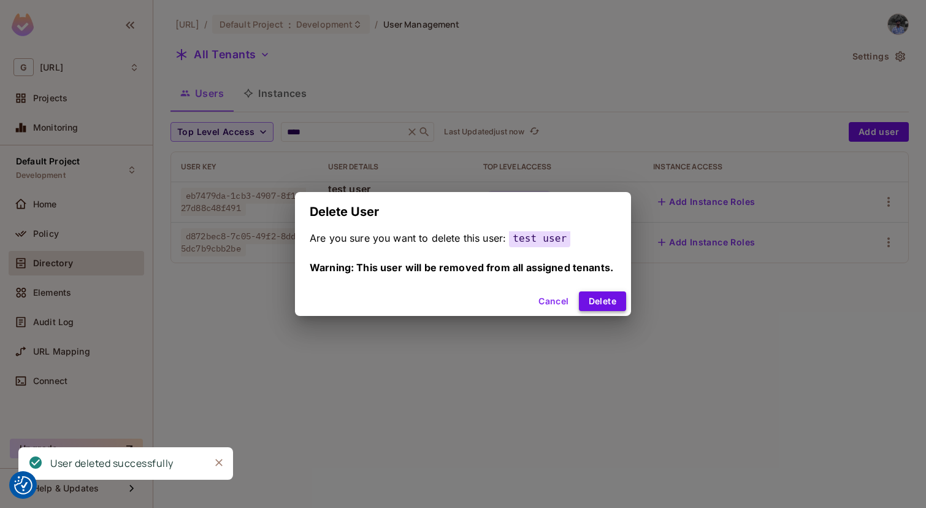
click at [609, 299] on button "Delete" at bounding box center [602, 301] width 47 height 20
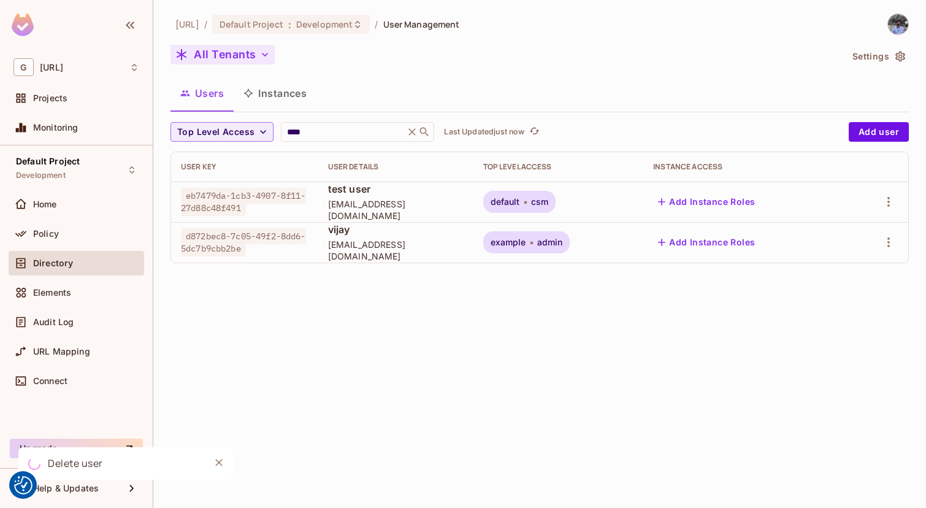
click at [245, 55] on button "All Tenants" at bounding box center [223, 55] width 104 height 20
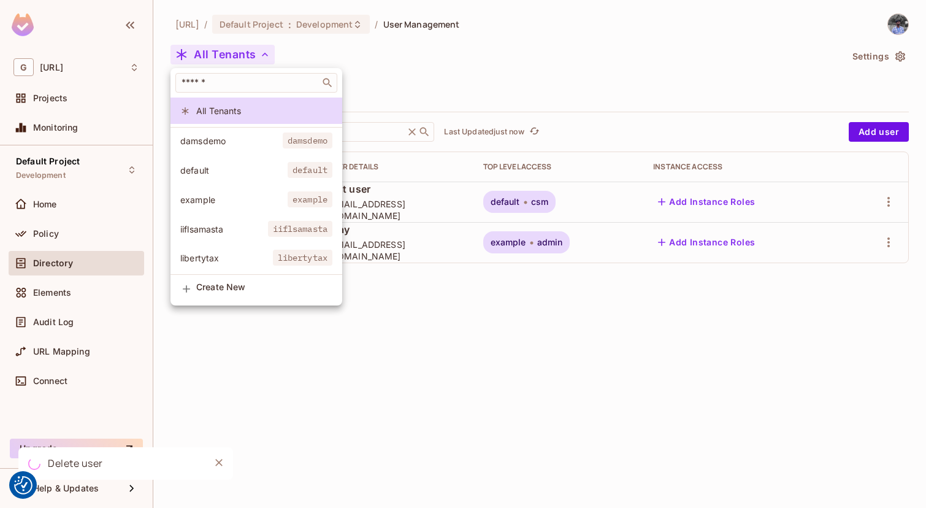
click at [222, 140] on span "damsdemo" at bounding box center [231, 141] width 102 height 12
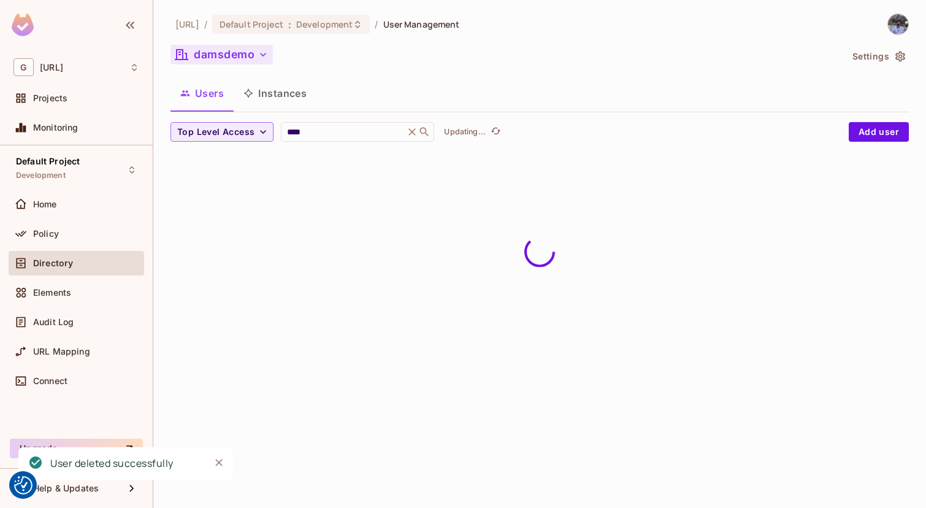
click at [234, 50] on button "damsdemo" at bounding box center [222, 55] width 102 height 20
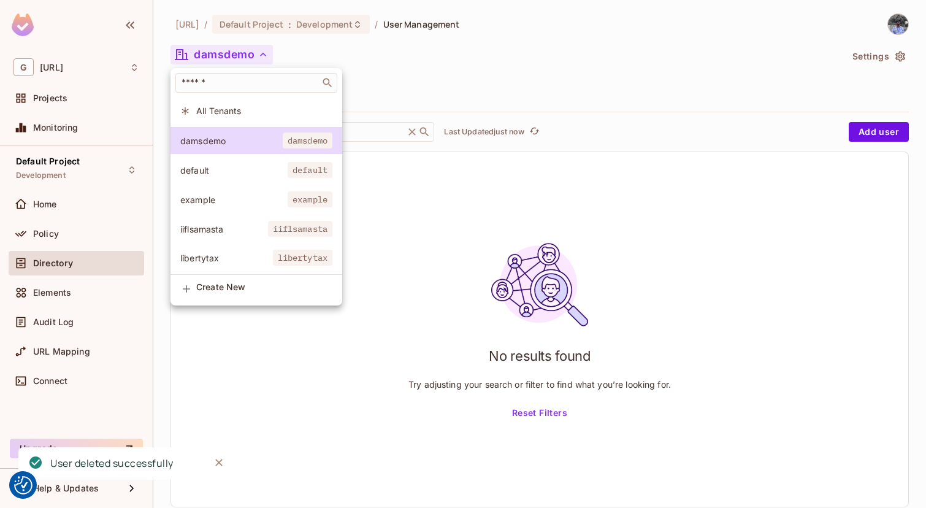
click at [235, 171] on span "default" at bounding box center [233, 170] width 107 height 12
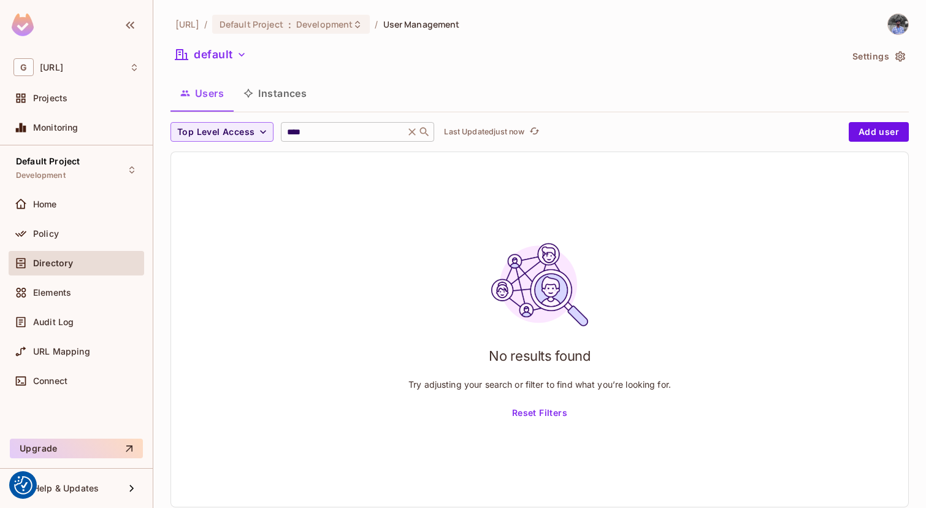
click at [409, 129] on icon at bounding box center [412, 131] width 7 height 7
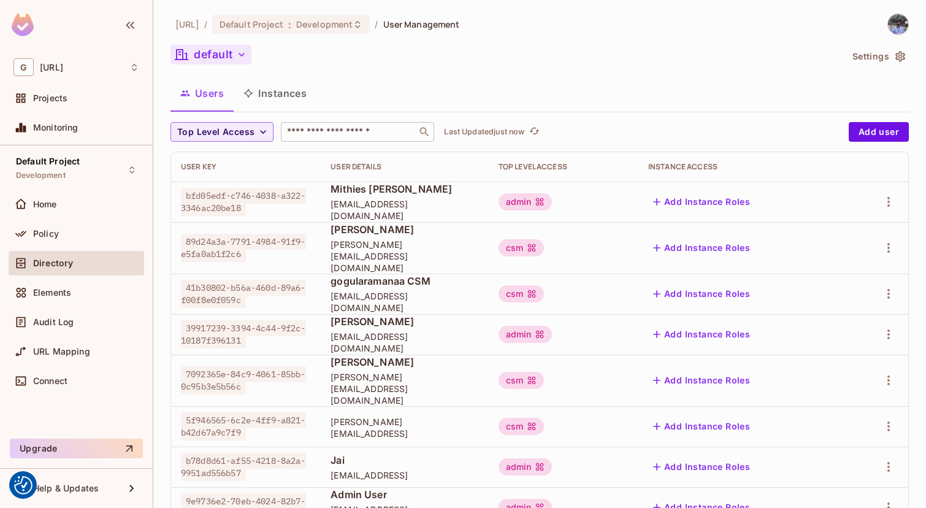
click at [227, 61] on button "default" at bounding box center [211, 55] width 81 height 20
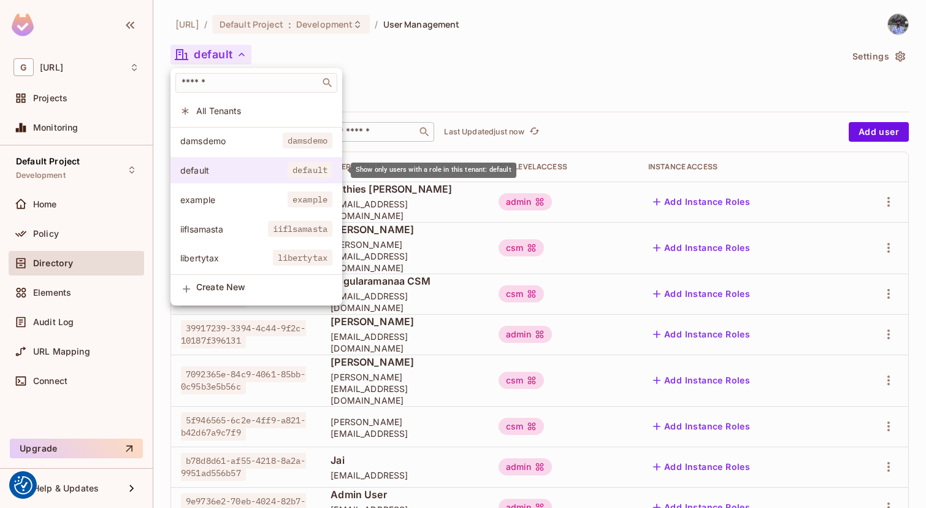
click at [221, 169] on span "default" at bounding box center [233, 170] width 107 height 12
